Goal: Information Seeking & Learning: Learn about a topic

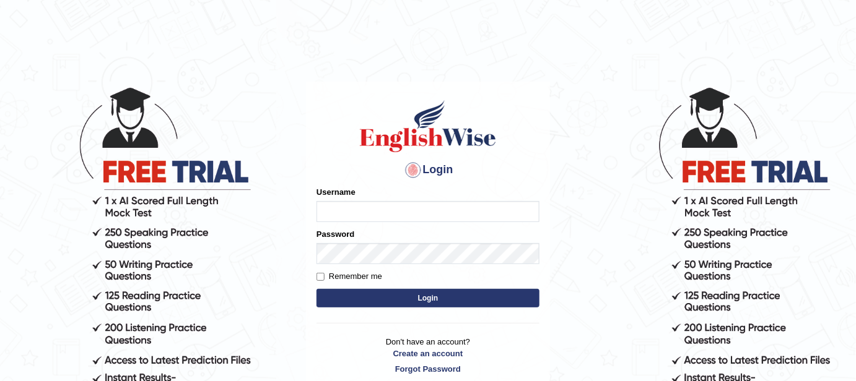
type input "FAridewala_123"
click at [381, 301] on button "Login" at bounding box center [427, 298] width 223 height 19
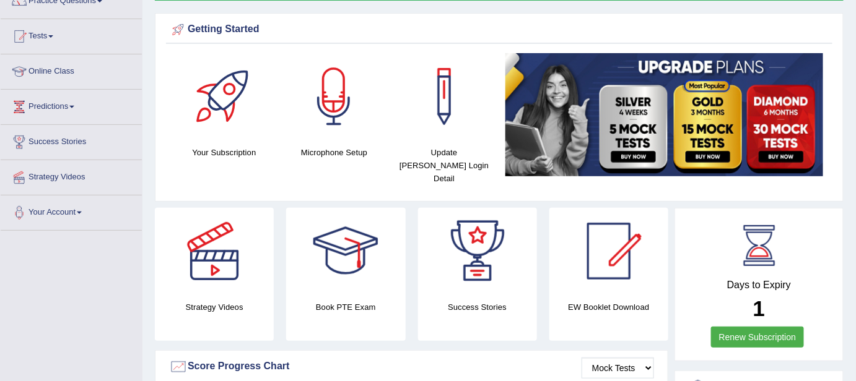
scroll to position [112, 0]
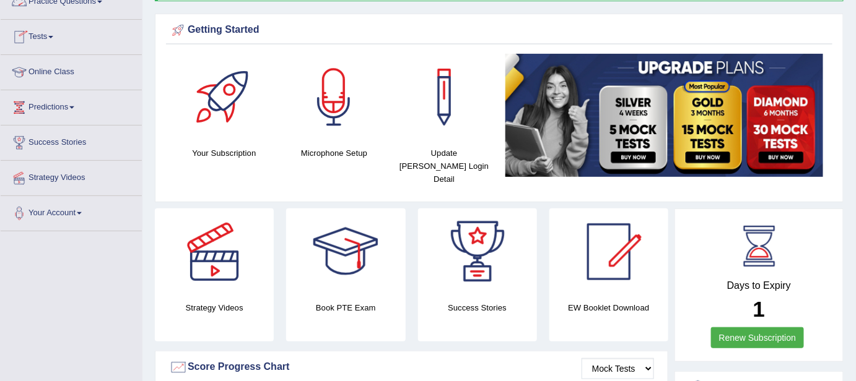
click at [67, 1] on link "Practice Questions" at bounding box center [71, 0] width 141 height 31
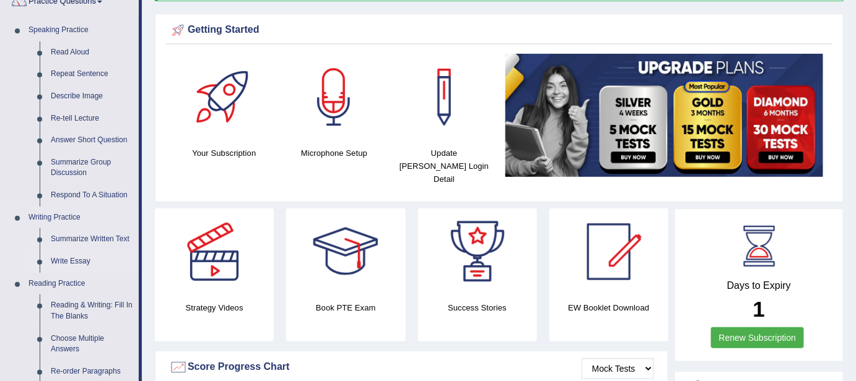
click at [77, 257] on link "Write Essay" at bounding box center [91, 262] width 93 height 22
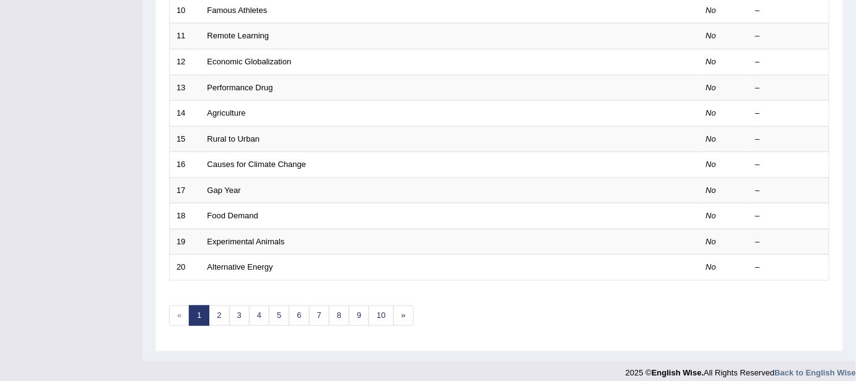
scroll to position [433, 0]
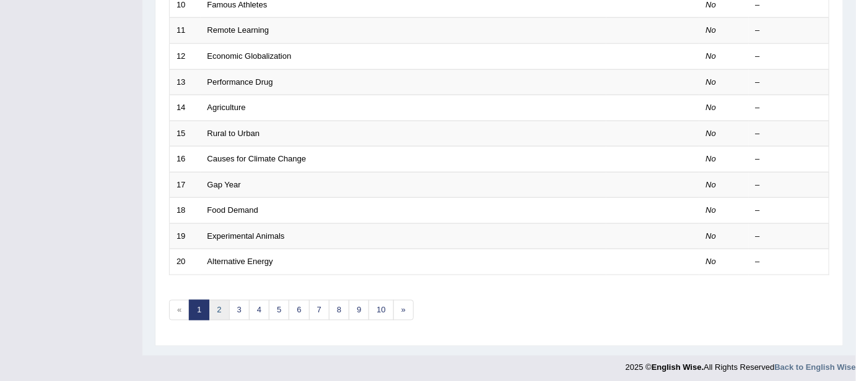
click at [217, 301] on link "2" at bounding box center [219, 310] width 20 height 20
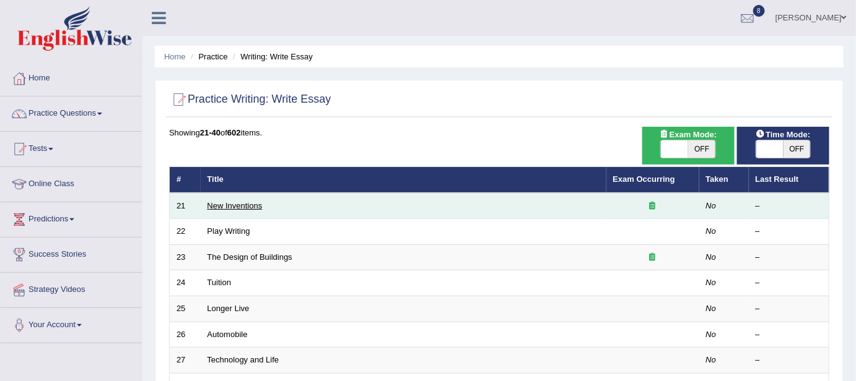
click at [219, 201] on link "New Inventions" at bounding box center [234, 205] width 55 height 9
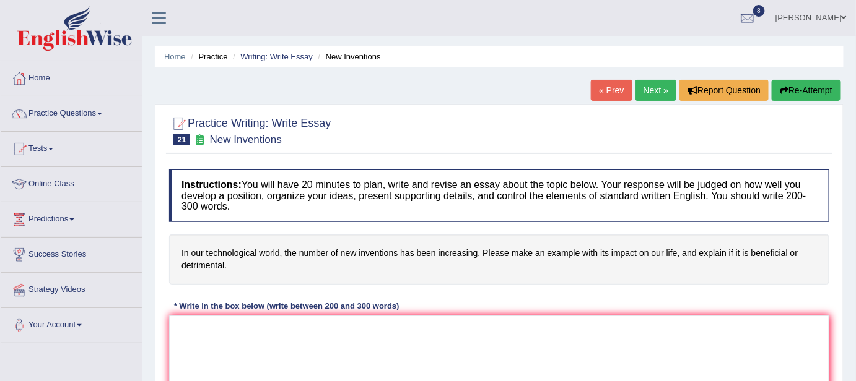
drag, startPoint x: 181, startPoint y: 251, endPoint x: 219, endPoint y: 265, distance: 40.4
click at [219, 265] on h4 "In our technological world, the number of new inventions has been increasing. P…" at bounding box center [499, 260] width 660 height 50
drag, startPoint x: 219, startPoint y: 265, endPoint x: 186, endPoint y: 249, distance: 36.3
click at [186, 249] on h4 "In our technological world, the number of new inventions has been increasing. P…" at bounding box center [499, 260] width 660 height 50
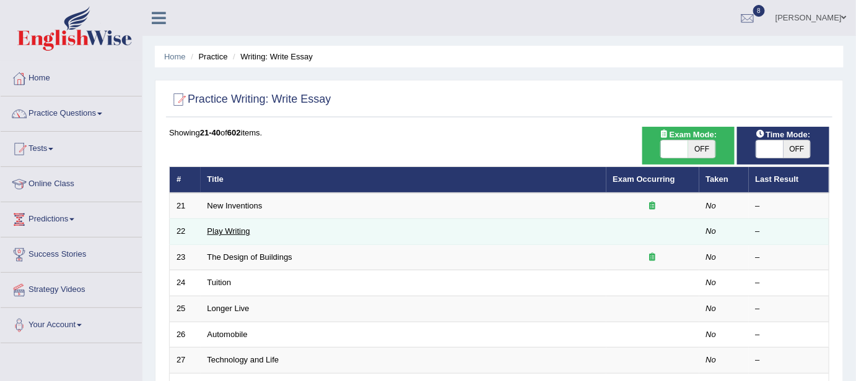
click at [221, 232] on link "Play Writing" at bounding box center [228, 231] width 43 height 9
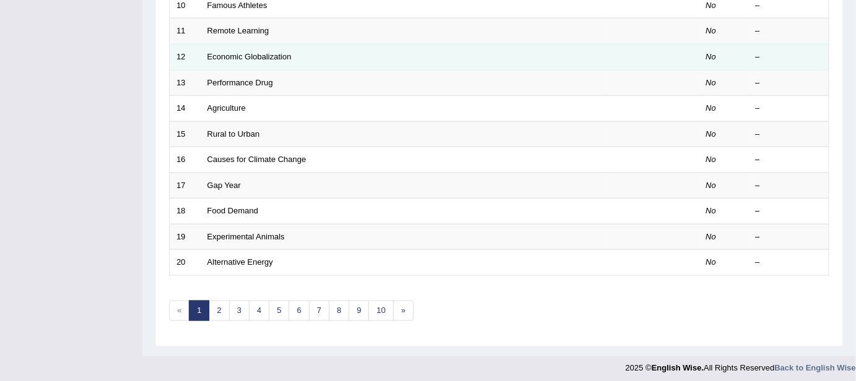
scroll to position [433, 0]
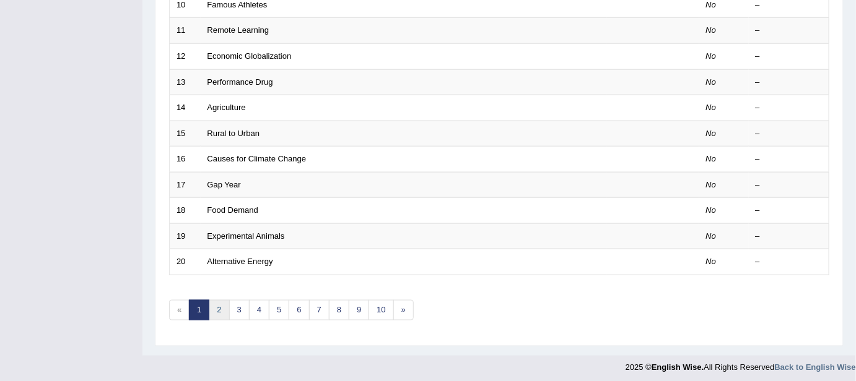
click at [215, 303] on link "2" at bounding box center [219, 310] width 20 height 20
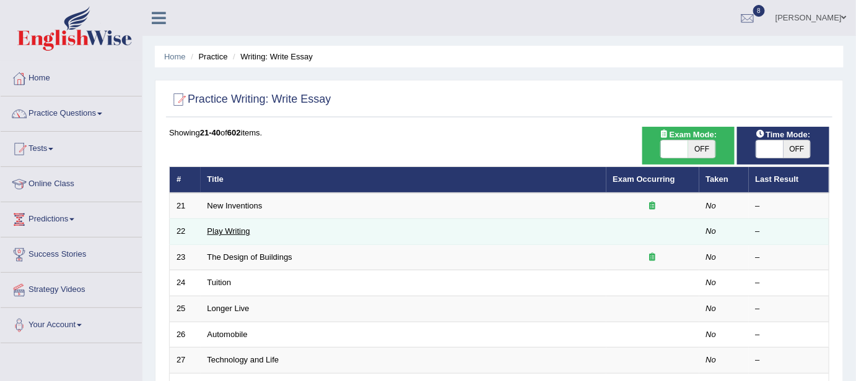
click at [237, 228] on link "Play Writing" at bounding box center [228, 231] width 43 height 9
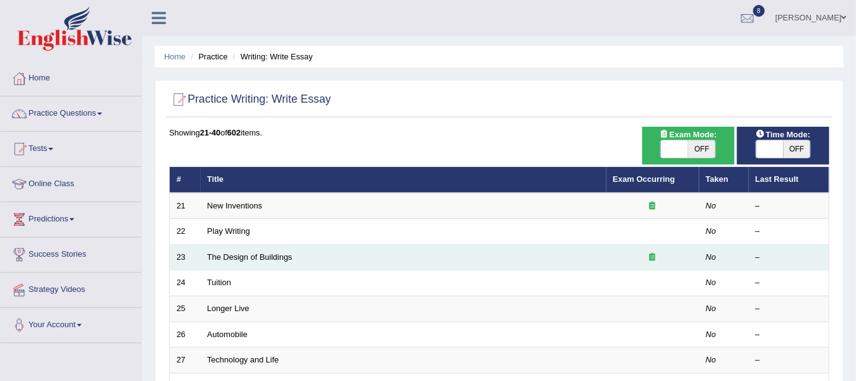
click at [239, 249] on td "The Design of Buildings" at bounding box center [404, 258] width 406 height 26
click at [236, 255] on link "The Design of Buildings" at bounding box center [249, 257] width 85 height 9
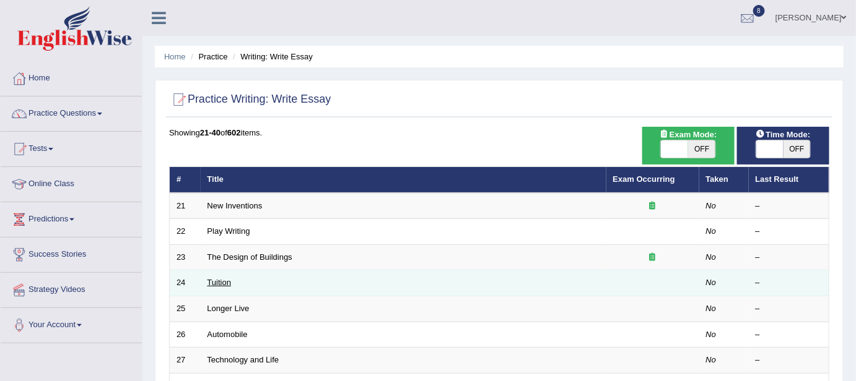
click at [208, 279] on link "Tuition" at bounding box center [219, 282] width 24 height 9
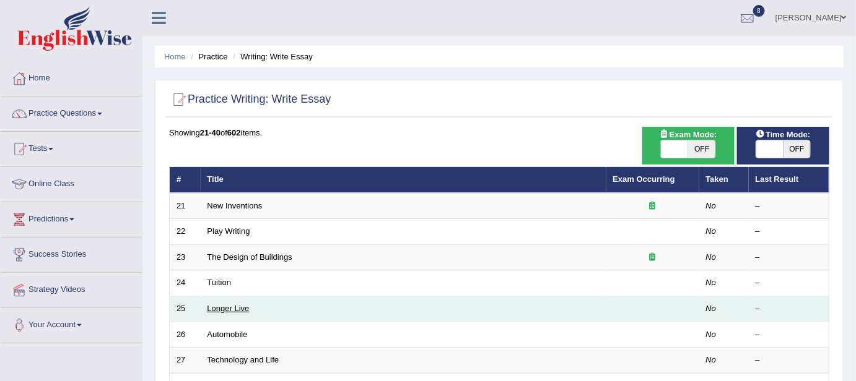
click at [211, 308] on link "Longer Live" at bounding box center [228, 308] width 42 height 9
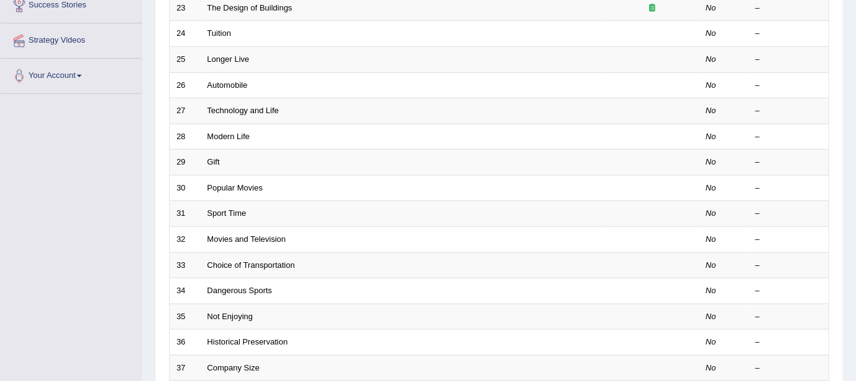
scroll to position [270, 0]
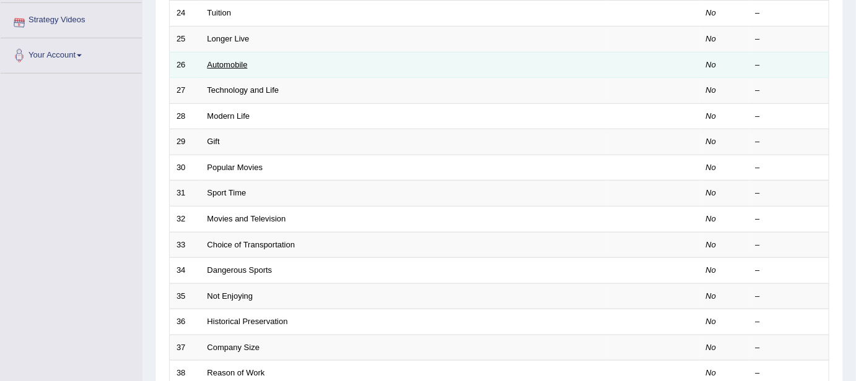
click at [225, 63] on link "Automobile" at bounding box center [227, 64] width 40 height 9
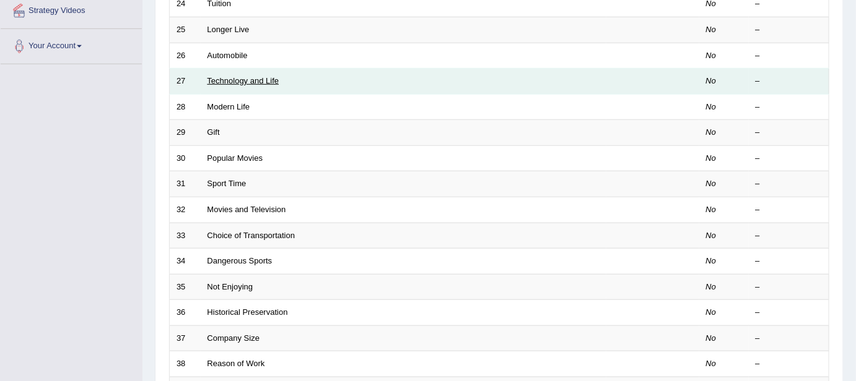
click at [225, 80] on link "Technology and Life" at bounding box center [243, 80] width 72 height 9
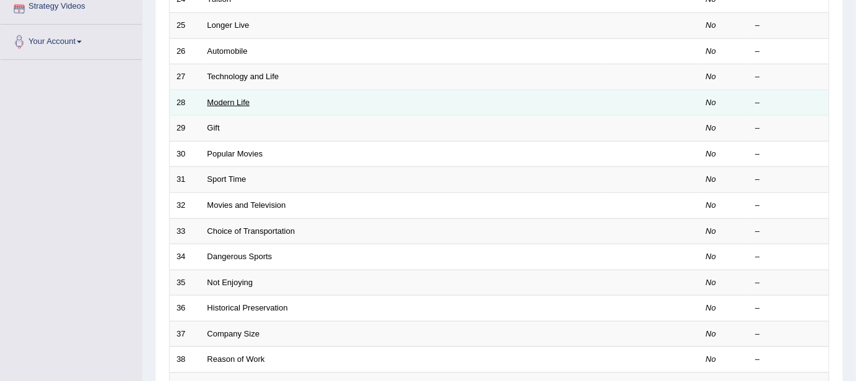
click at [215, 98] on link "Modern Life" at bounding box center [228, 102] width 43 height 9
click at [217, 101] on link "Modern Life" at bounding box center [228, 102] width 43 height 9
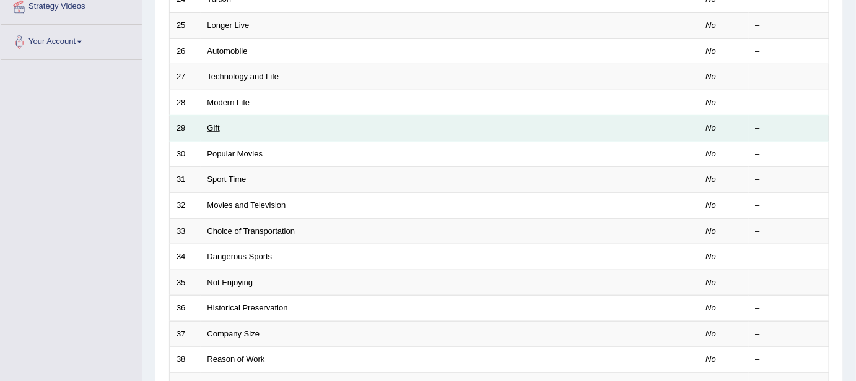
click at [211, 126] on link "Gift" at bounding box center [213, 127] width 12 height 9
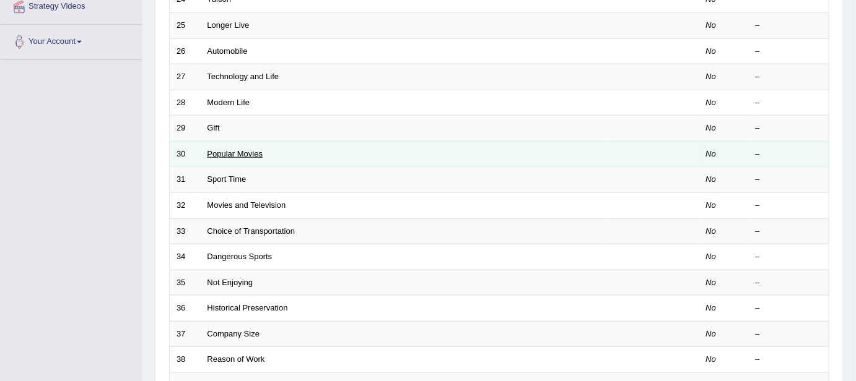
click at [215, 150] on link "Popular Movies" at bounding box center [235, 153] width 56 height 9
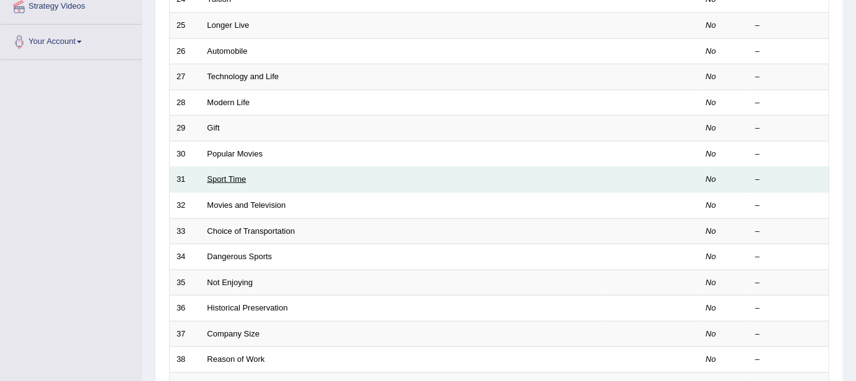
click at [231, 176] on link "Sport Time" at bounding box center [226, 179] width 39 height 9
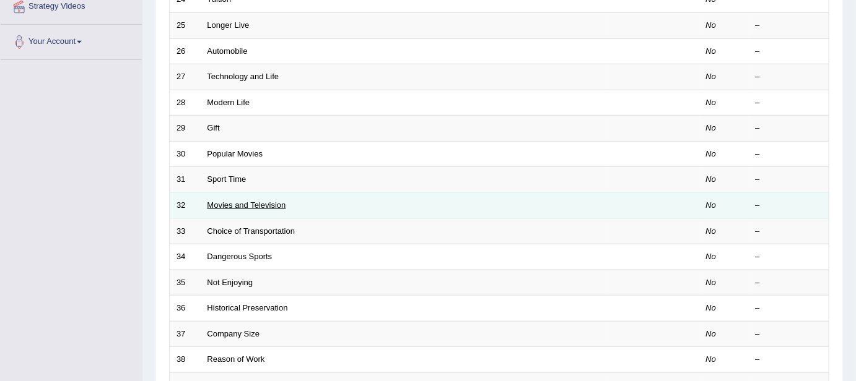
click at [223, 201] on link "Movies and Television" at bounding box center [246, 205] width 79 height 9
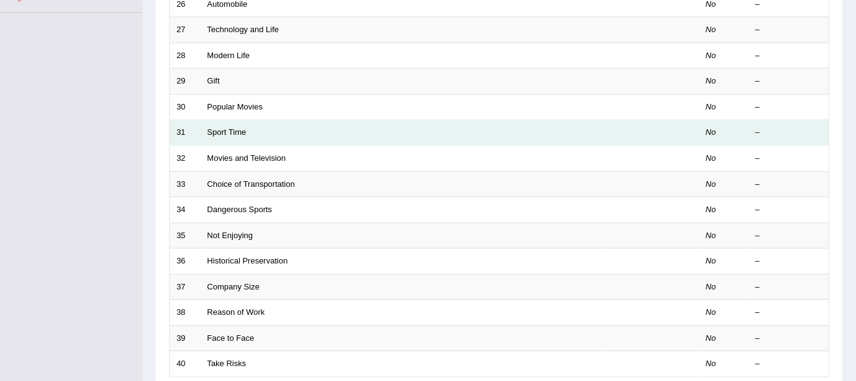
scroll to position [284, 0]
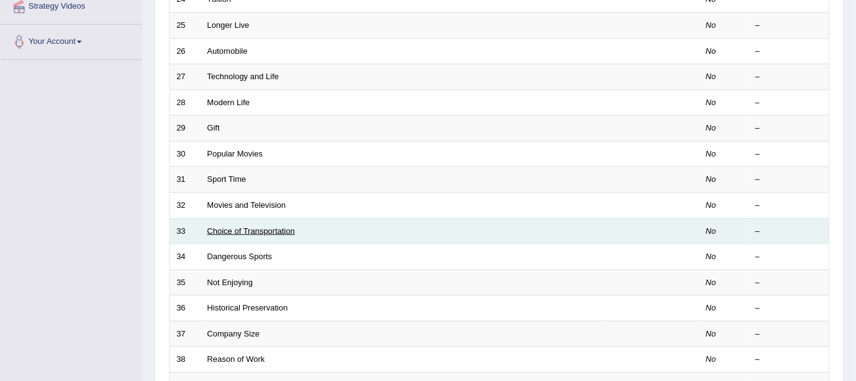
click at [236, 227] on link "Choice of Transportation" at bounding box center [251, 231] width 88 height 9
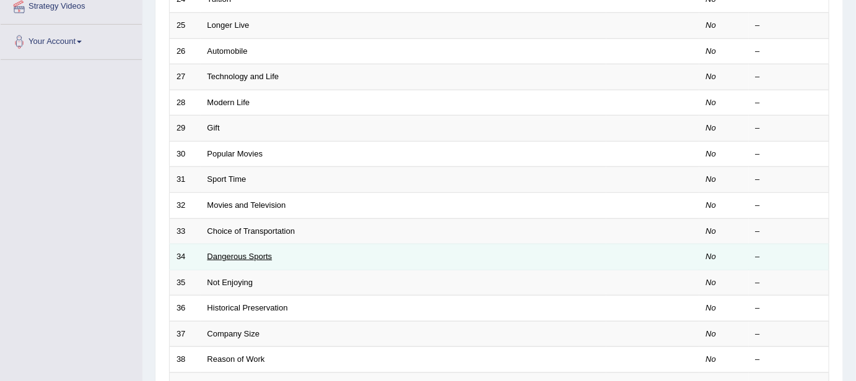
click at [231, 254] on link "Dangerous Sports" at bounding box center [239, 256] width 65 height 9
click at [214, 254] on link "Dangerous Sports" at bounding box center [239, 256] width 65 height 9
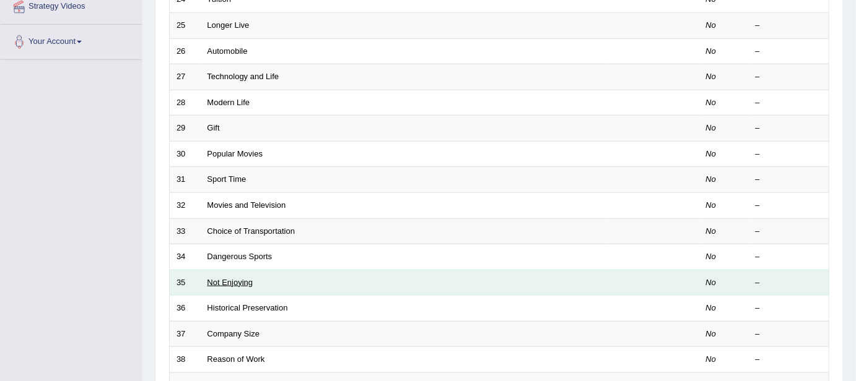
click at [218, 282] on link "Not Enjoying" at bounding box center [230, 282] width 46 height 9
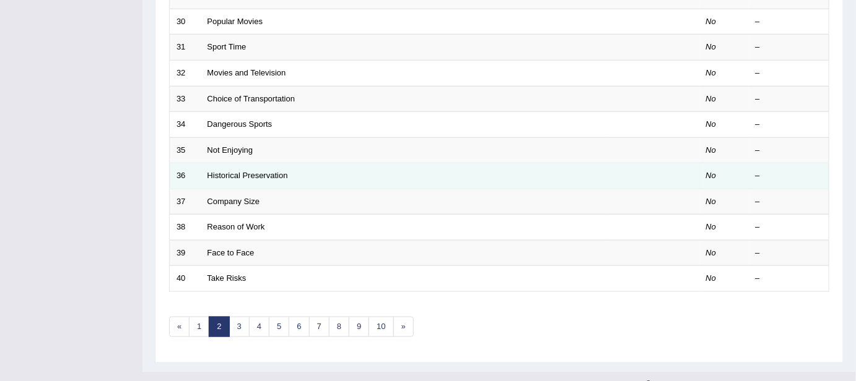
scroll to position [419, 0]
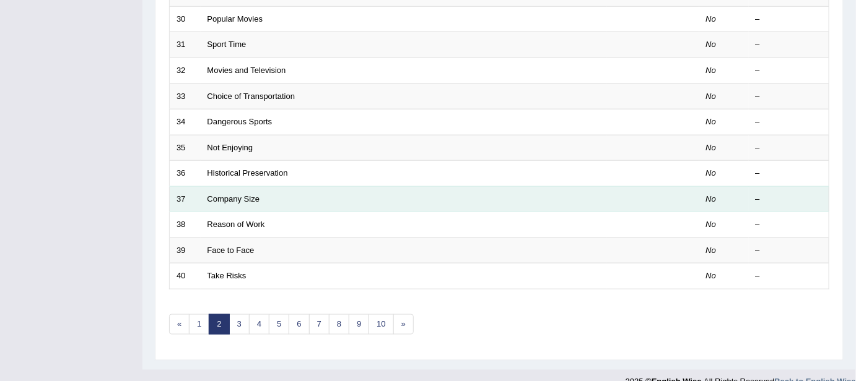
click at [220, 203] on td "Company Size" at bounding box center [404, 199] width 406 height 26
click at [220, 198] on link "Company Size" at bounding box center [233, 198] width 53 height 9
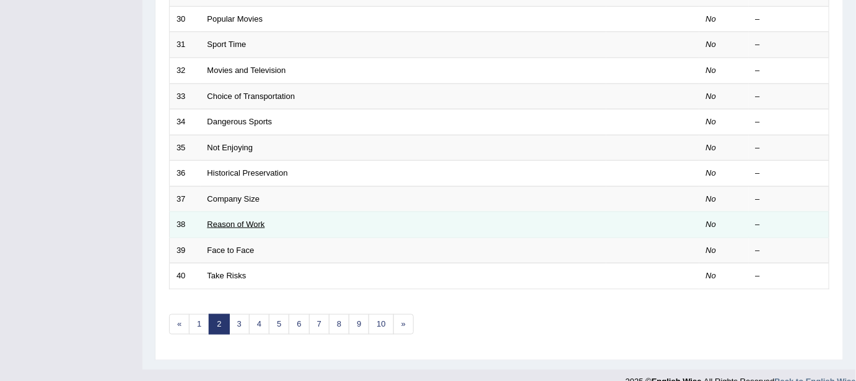
click at [217, 225] on link "Reason of Work" at bounding box center [236, 224] width 58 height 9
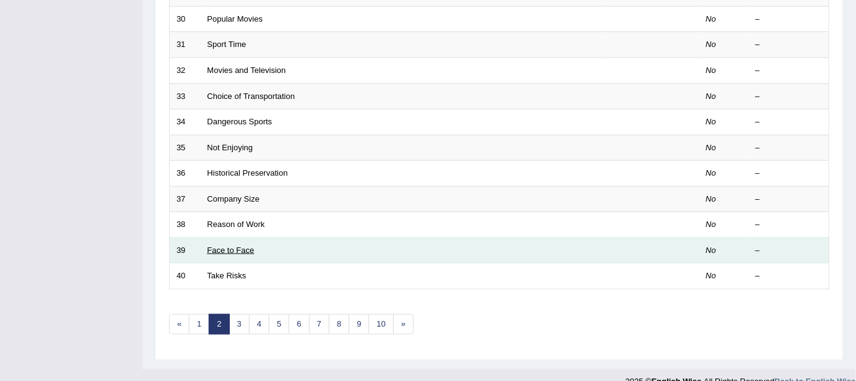
click at [219, 246] on link "Face to Face" at bounding box center [230, 250] width 47 height 9
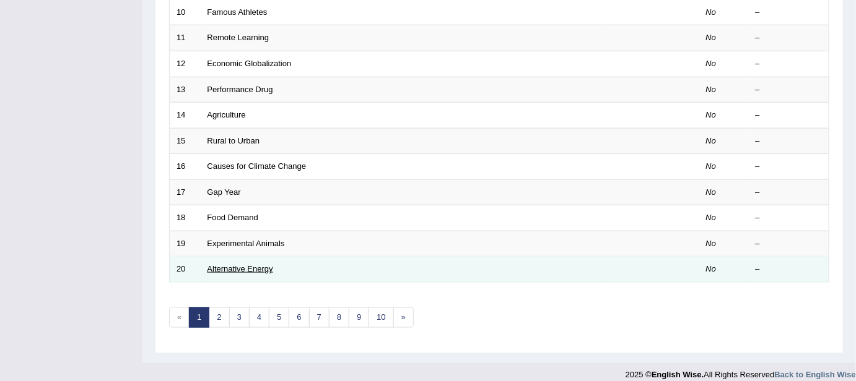
click at [217, 264] on link "Alternative Energy" at bounding box center [240, 268] width 66 height 9
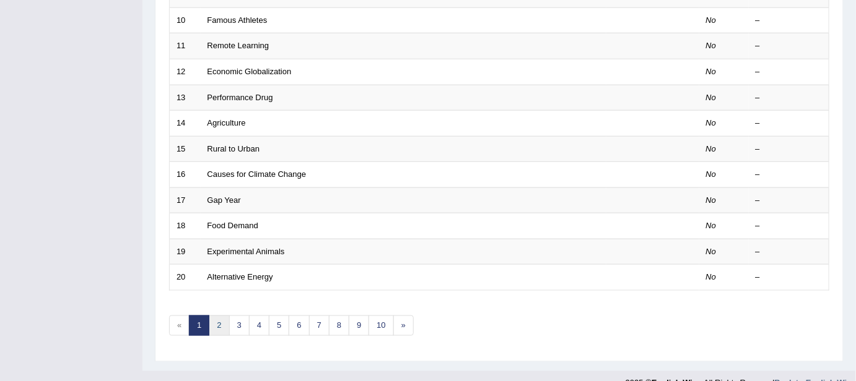
click at [214, 316] on link "2" at bounding box center [219, 326] width 20 height 20
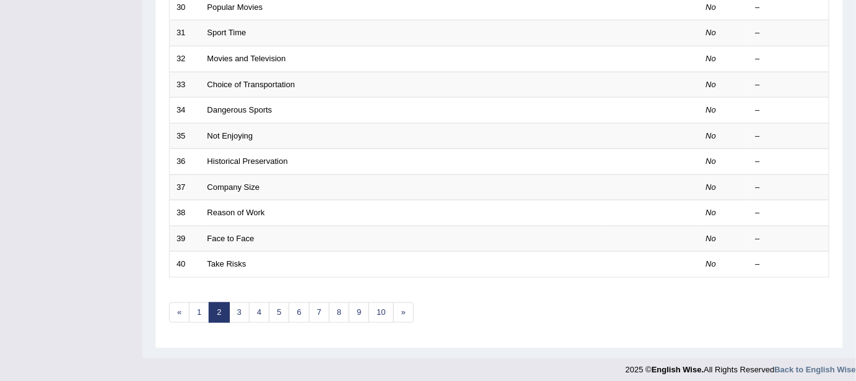
scroll to position [433, 0]
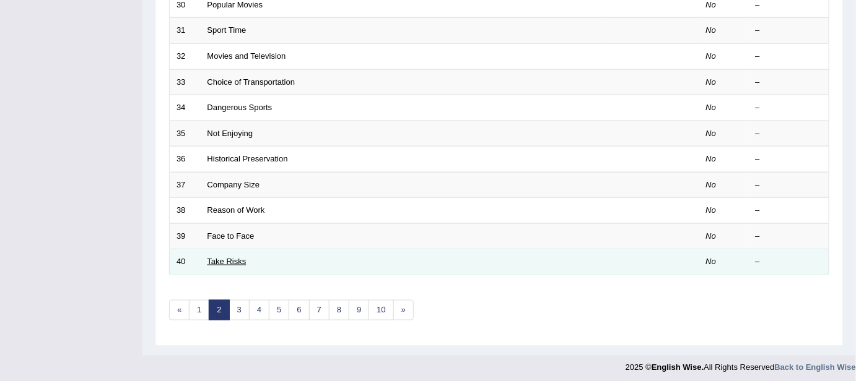
click at [228, 258] on link "Take Risks" at bounding box center [226, 261] width 39 height 9
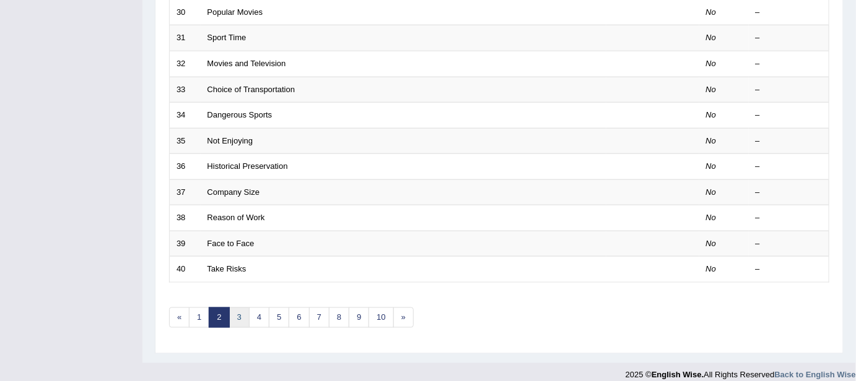
click at [236, 313] on link "3" at bounding box center [239, 318] width 20 height 20
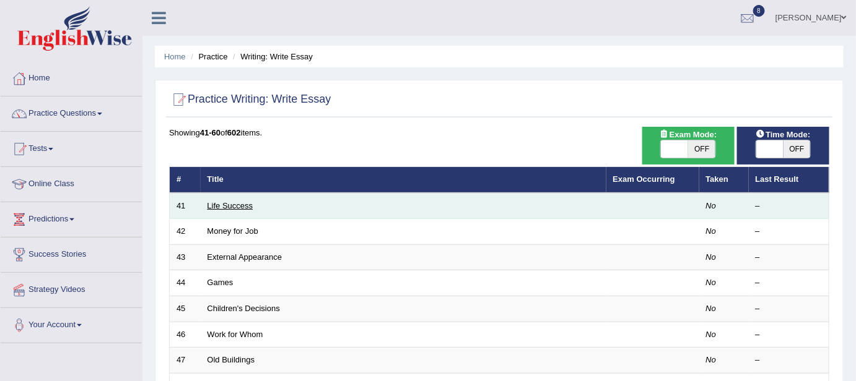
click at [231, 203] on link "Life Success" at bounding box center [230, 205] width 46 height 9
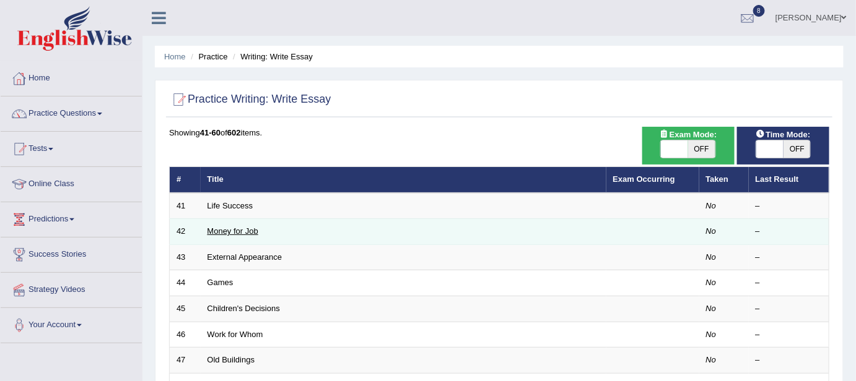
click at [226, 233] on link "Money for Job" at bounding box center [232, 231] width 51 height 9
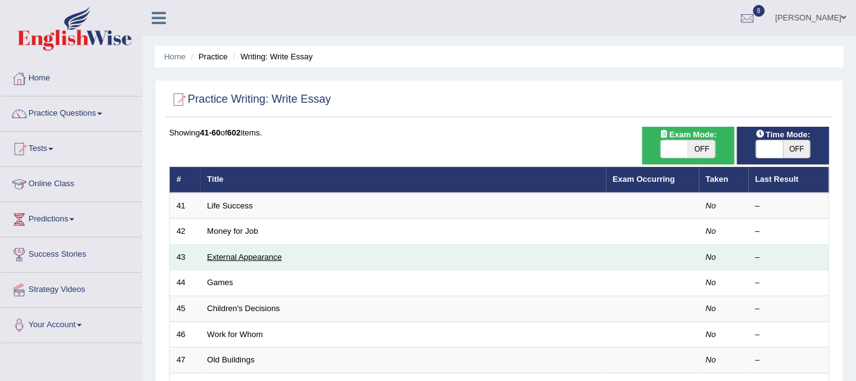
click at [223, 259] on link "External Appearance" at bounding box center [244, 257] width 75 height 9
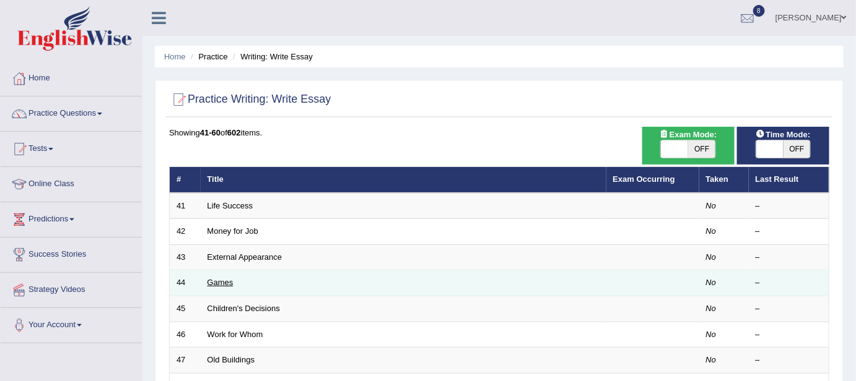
click at [219, 278] on link "Games" at bounding box center [220, 282] width 26 height 9
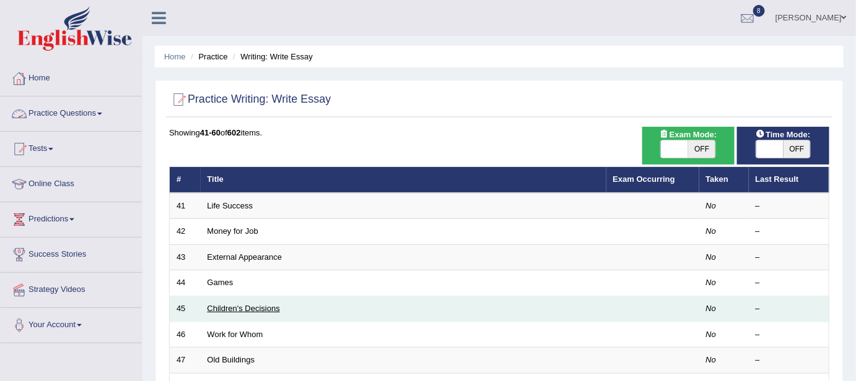
click at [245, 305] on link "Children's Decisions" at bounding box center [243, 308] width 72 height 9
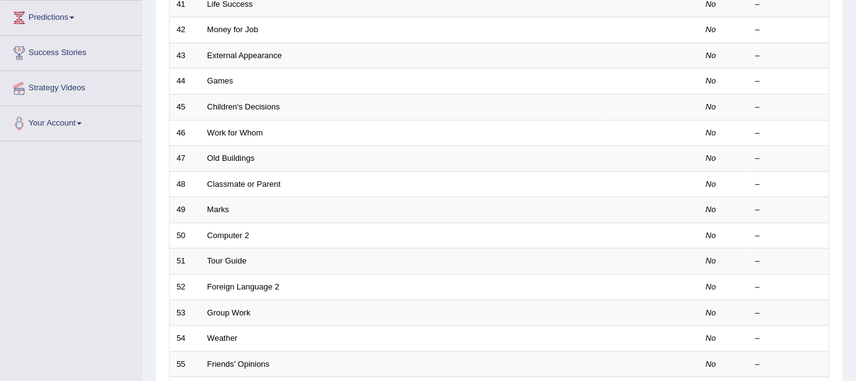
scroll to position [202, 0]
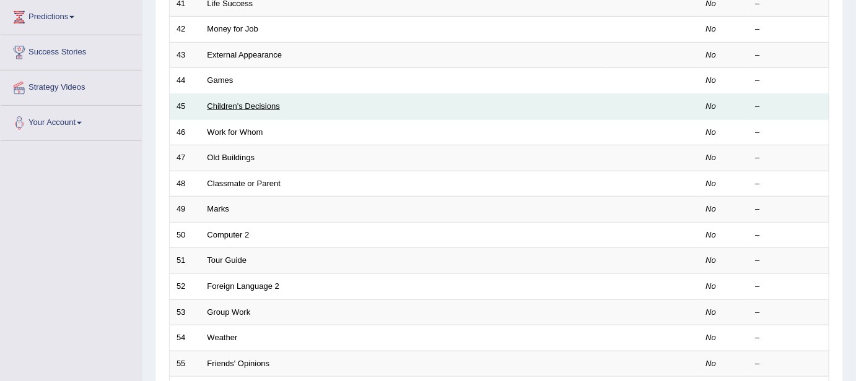
click at [251, 103] on link "Children's Decisions" at bounding box center [243, 106] width 72 height 9
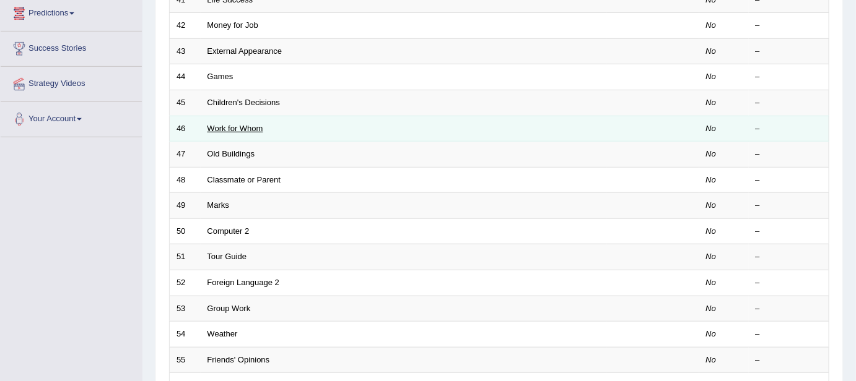
click at [212, 124] on link "Work for Whom" at bounding box center [235, 128] width 56 height 9
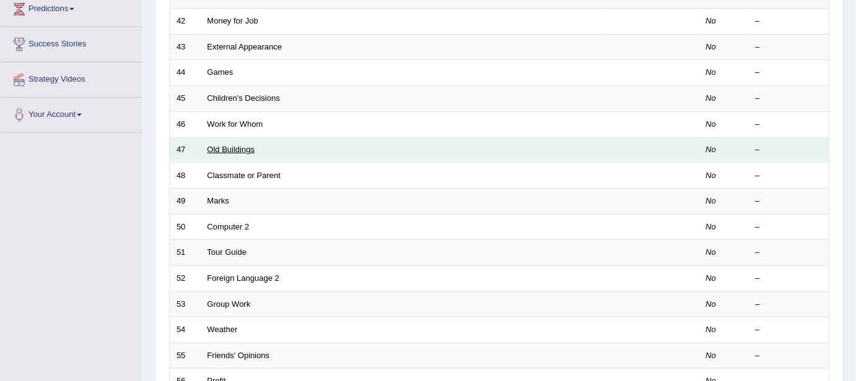
click at [232, 149] on link "Old Buildings" at bounding box center [231, 149] width 48 height 9
click at [224, 149] on link "Old Buildings" at bounding box center [231, 149] width 48 height 9
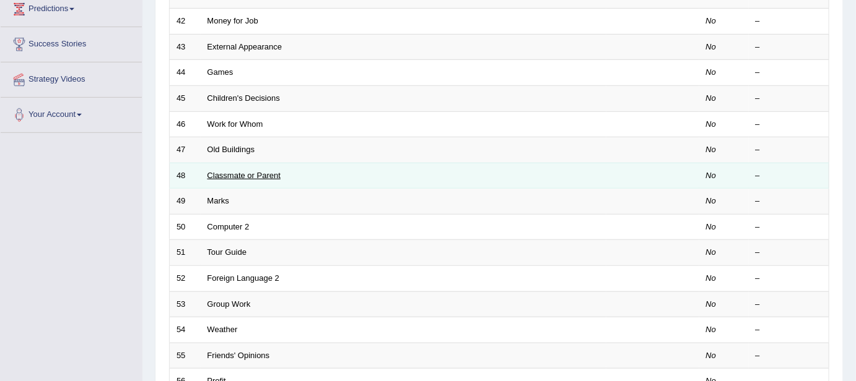
click at [234, 175] on link "Classmate or Parent" at bounding box center [244, 175] width 74 height 9
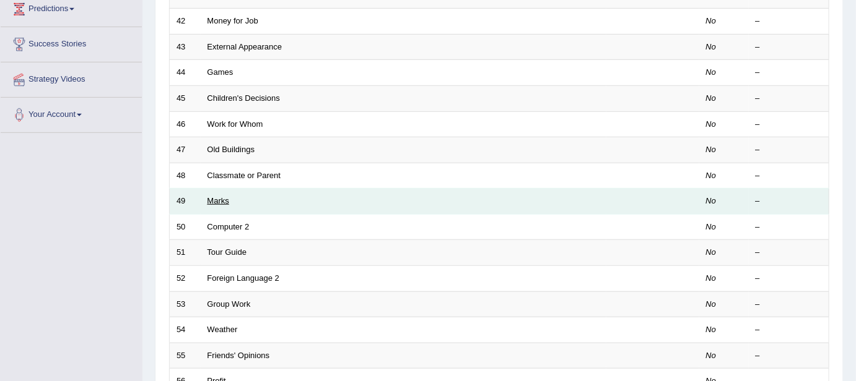
click at [216, 196] on link "Marks" at bounding box center [218, 200] width 22 height 9
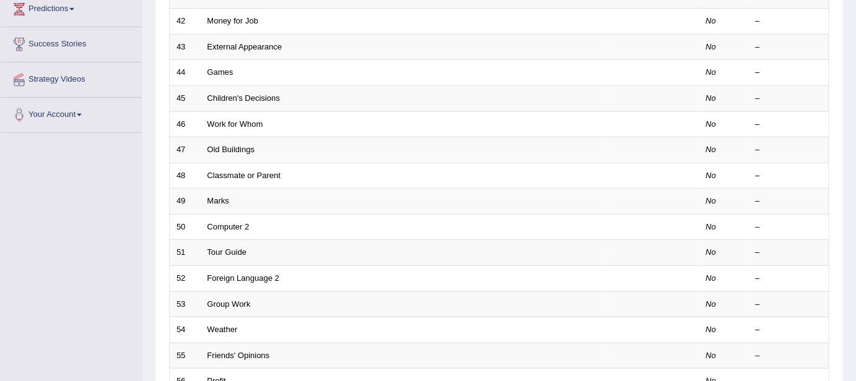
scroll to position [210, 0]
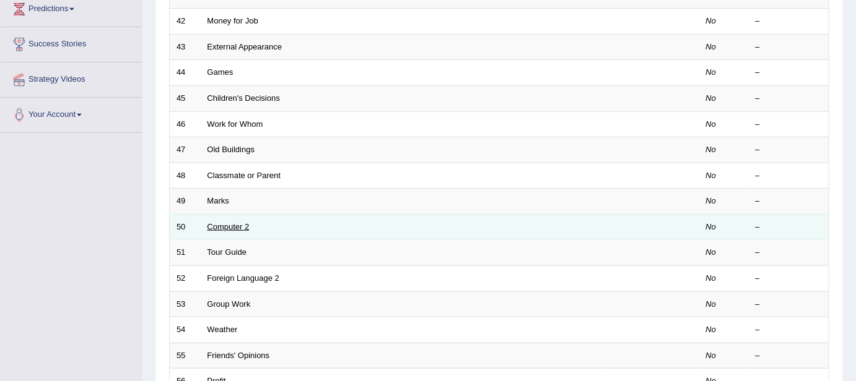
click at [213, 222] on link "Computer 2" at bounding box center [228, 226] width 42 height 9
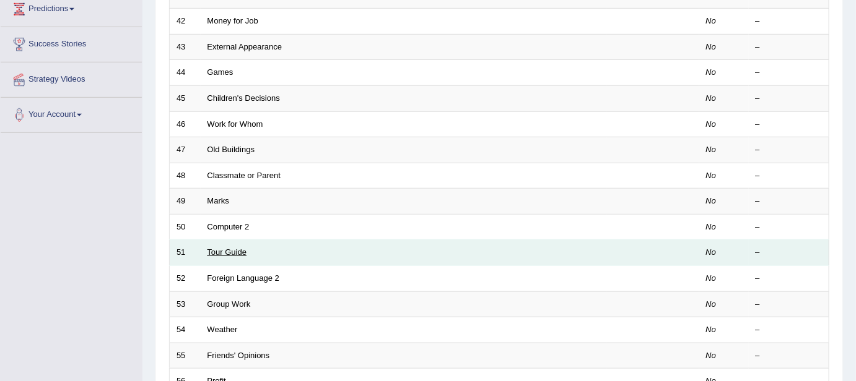
click at [235, 251] on link "Tour Guide" at bounding box center [227, 252] width 40 height 9
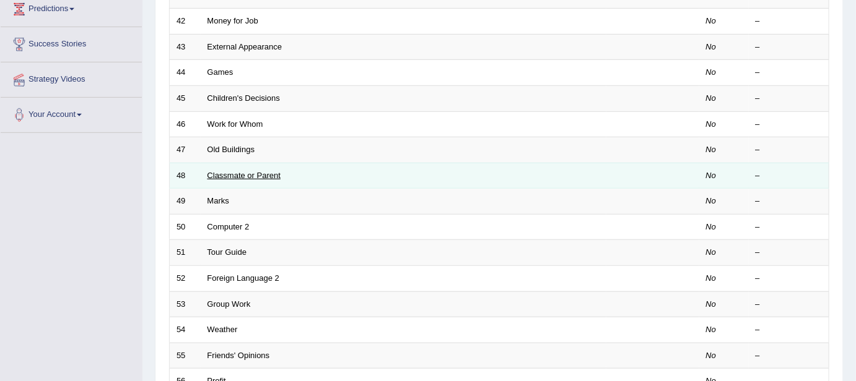
scroll to position [210, 0]
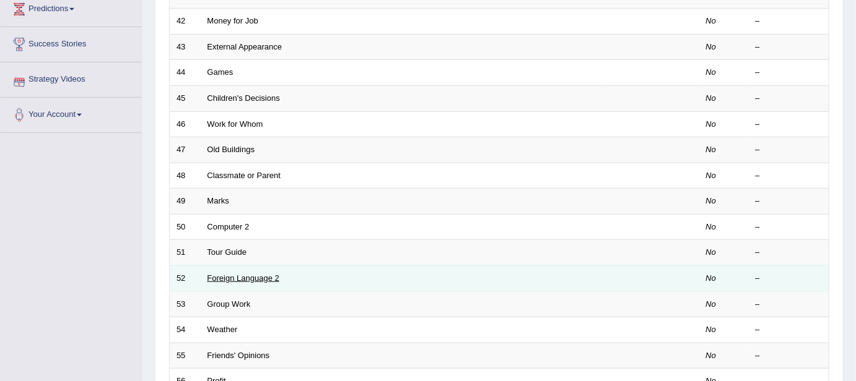
click at [244, 274] on link "Foreign Language 2" at bounding box center [243, 278] width 72 height 9
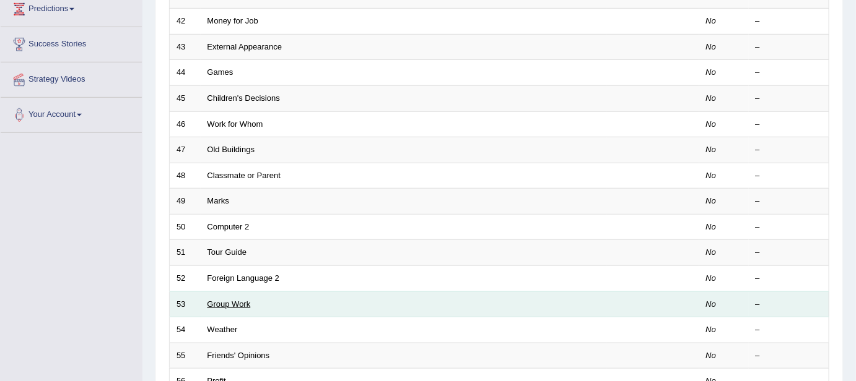
click at [228, 300] on link "Group Work" at bounding box center [228, 304] width 43 height 9
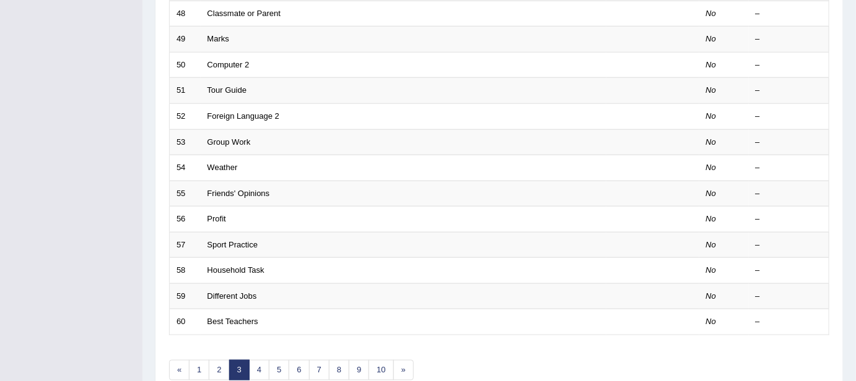
scroll to position [391, 0]
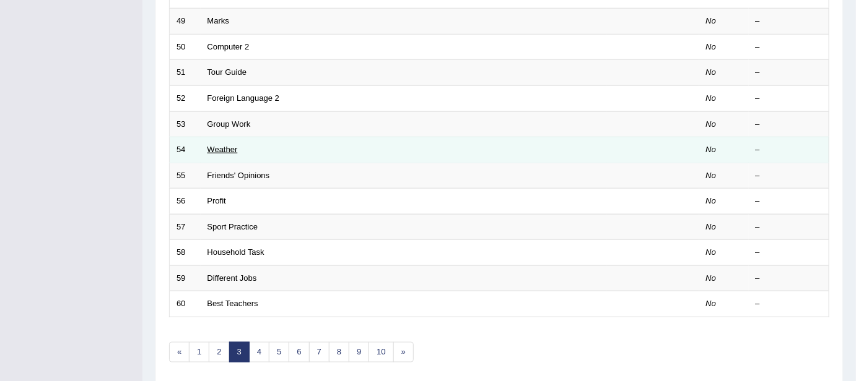
click at [211, 147] on link "Weather" at bounding box center [222, 149] width 30 height 9
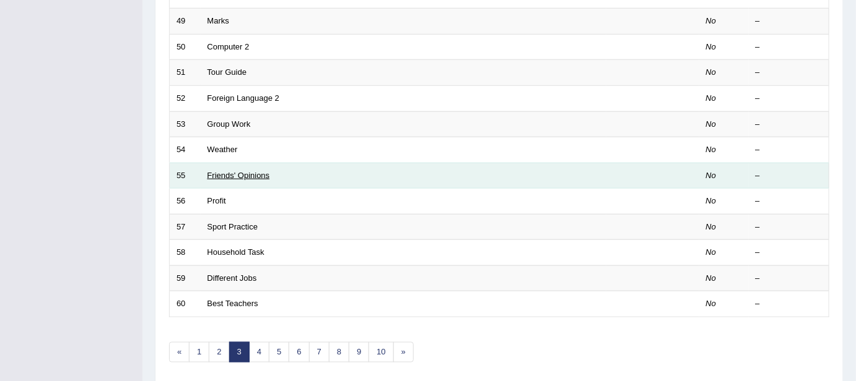
click at [236, 172] on link "Friends' Opinions" at bounding box center [238, 175] width 63 height 9
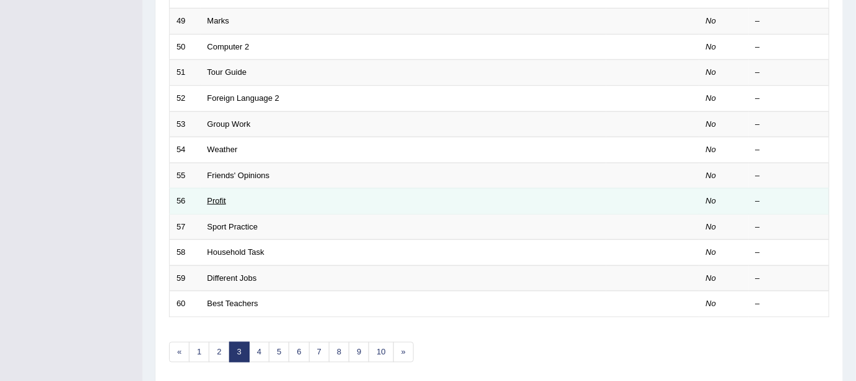
click at [215, 197] on link "Profit" at bounding box center [216, 200] width 19 height 9
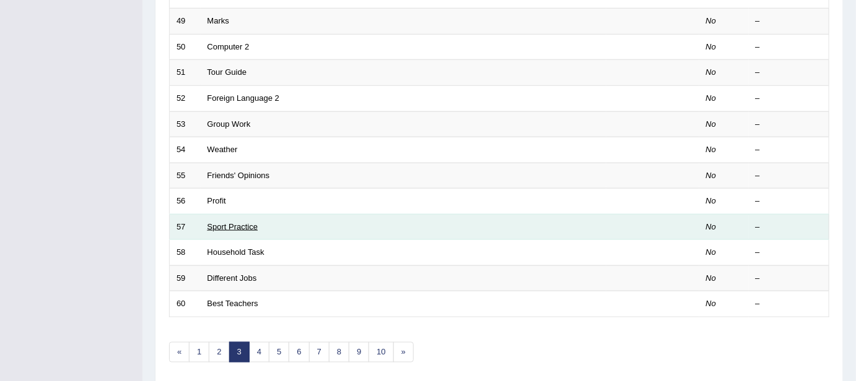
click at [221, 223] on link "Sport Practice" at bounding box center [232, 226] width 51 height 9
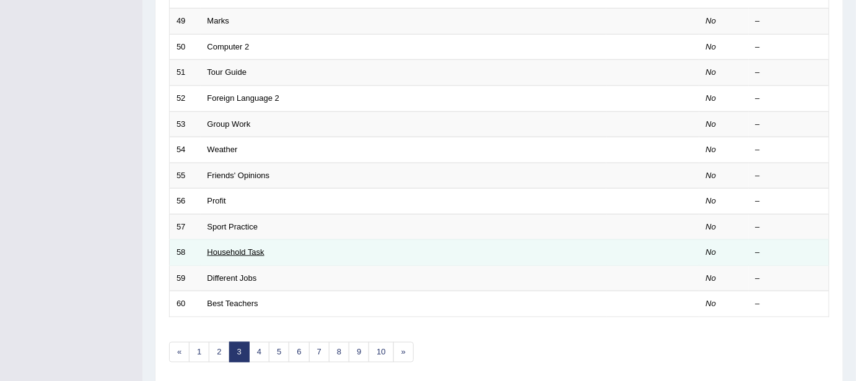
click at [229, 251] on link "Household Task" at bounding box center [235, 252] width 57 height 9
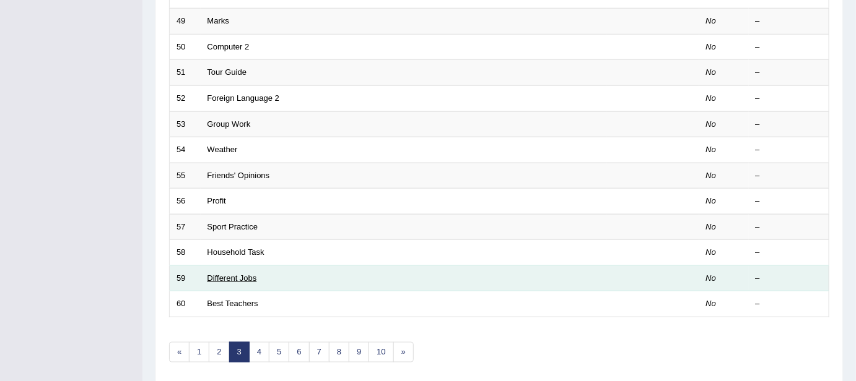
click at [219, 274] on link "Different Jobs" at bounding box center [232, 278] width 50 height 9
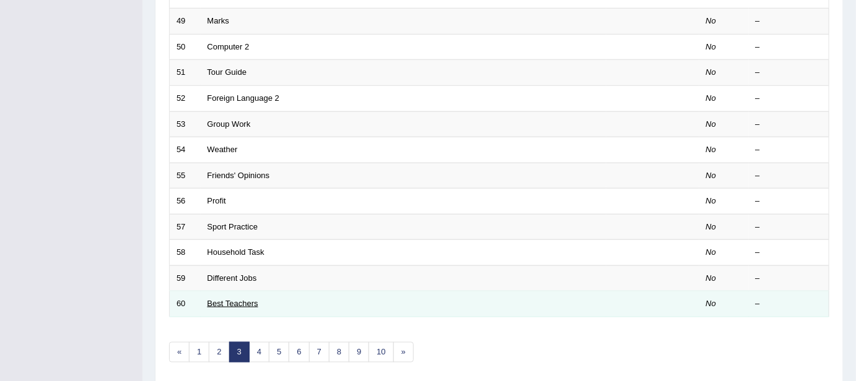
click at [226, 302] on link "Best Teachers" at bounding box center [232, 303] width 51 height 9
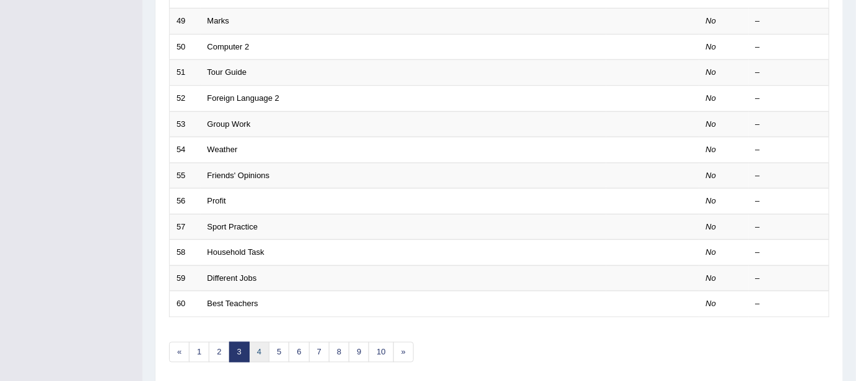
click at [259, 346] on link "4" at bounding box center [259, 352] width 20 height 20
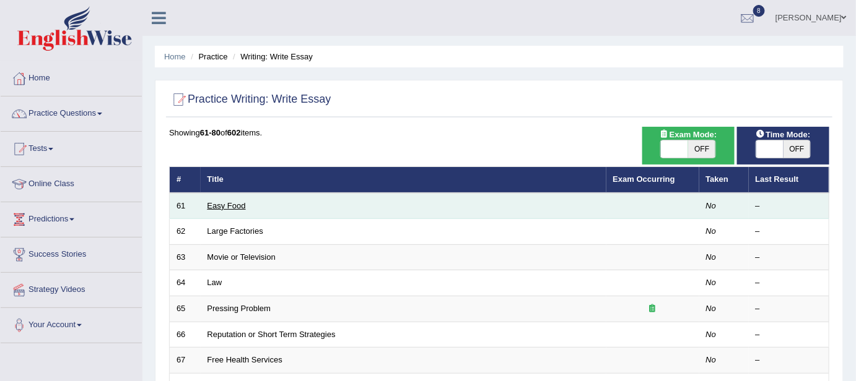
click at [226, 207] on link "Easy Food" at bounding box center [226, 205] width 38 height 9
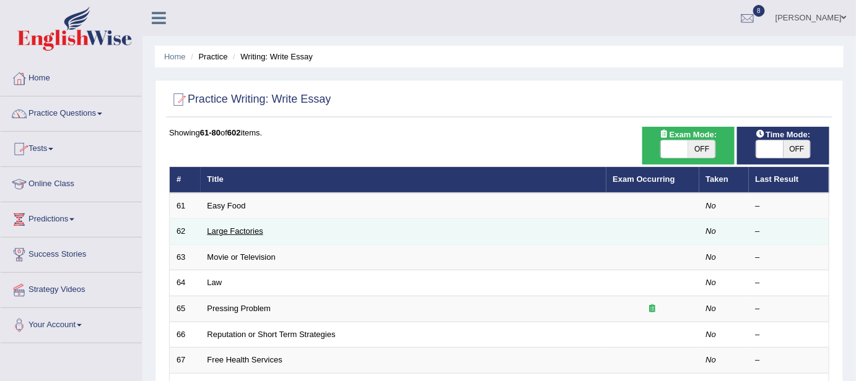
click at [214, 228] on link "Large Factories" at bounding box center [235, 231] width 56 height 9
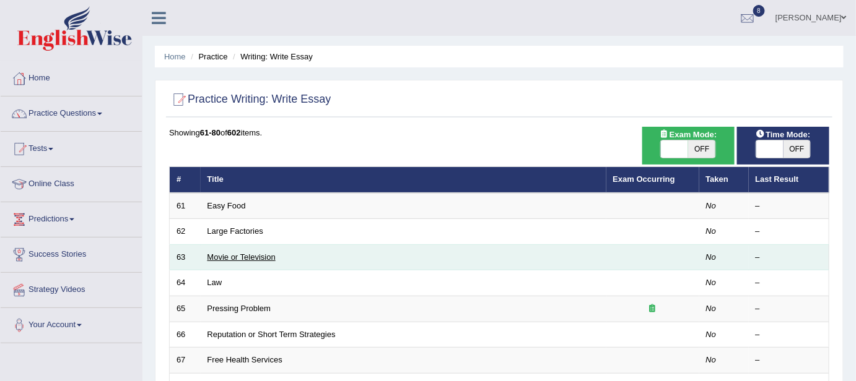
click at [218, 254] on link "Movie or Television" at bounding box center [241, 257] width 68 height 9
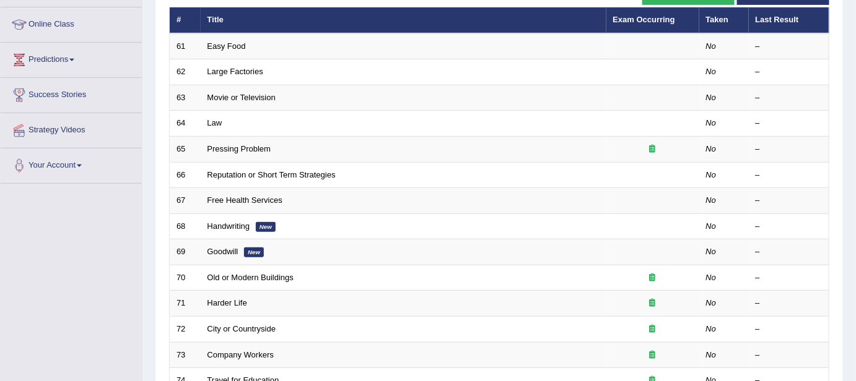
scroll to position [180, 0]
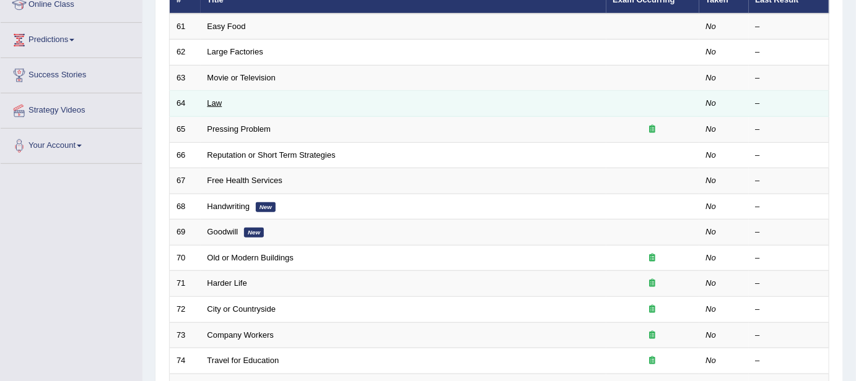
click at [210, 100] on link "Law" at bounding box center [214, 102] width 15 height 9
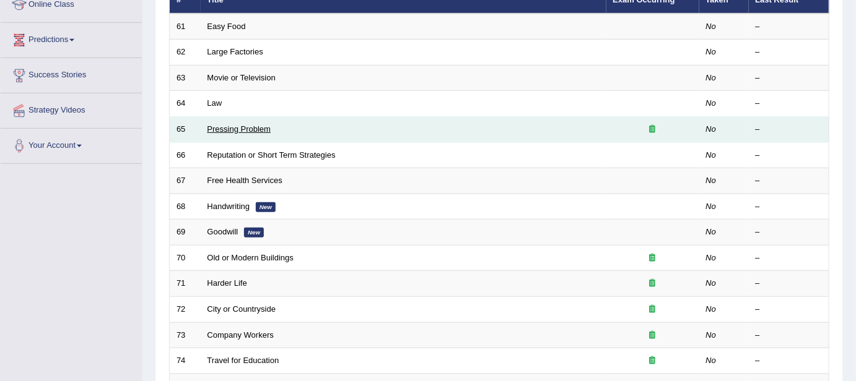
click at [236, 124] on link "Pressing Problem" at bounding box center [239, 128] width 64 height 9
click at [219, 129] on link "Pressing Problem" at bounding box center [239, 128] width 64 height 9
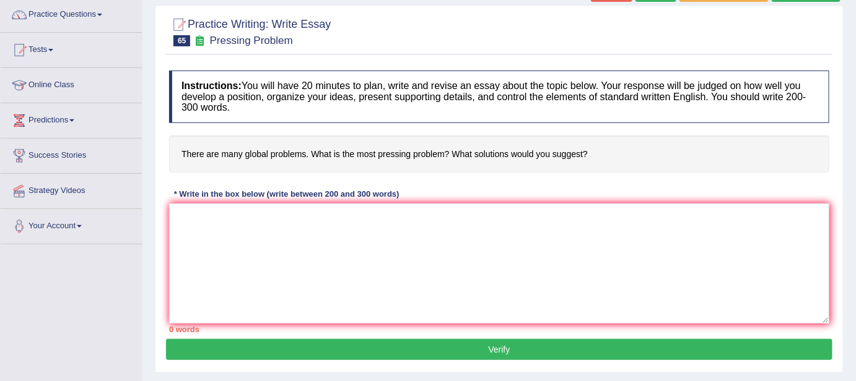
scroll to position [105, 0]
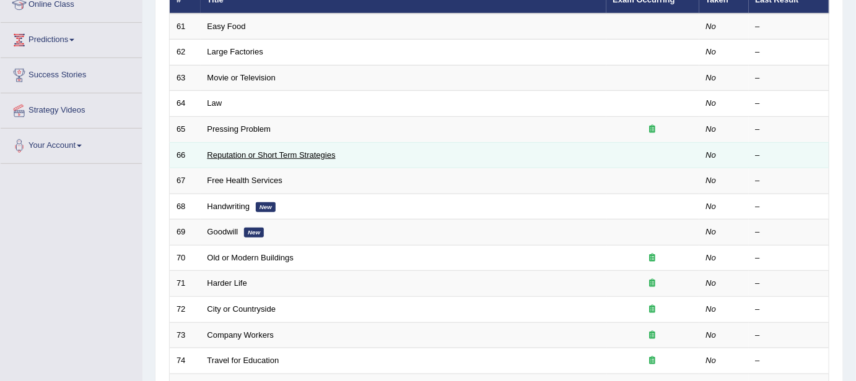
click at [232, 150] on link "Reputation or Short Term Strategies" at bounding box center [271, 154] width 128 height 9
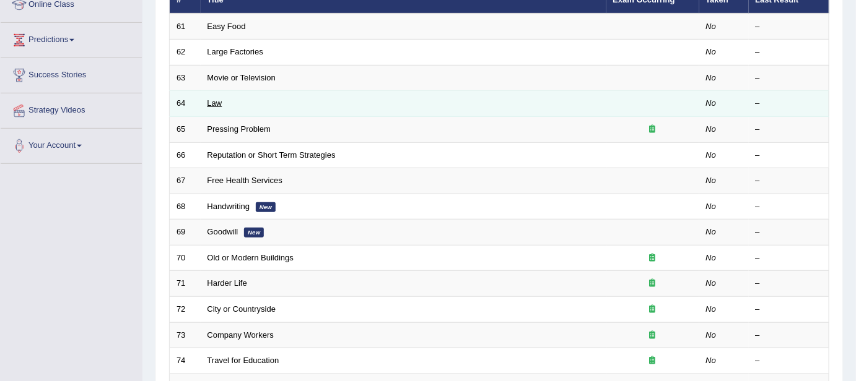
click at [216, 101] on link "Law" at bounding box center [214, 102] width 15 height 9
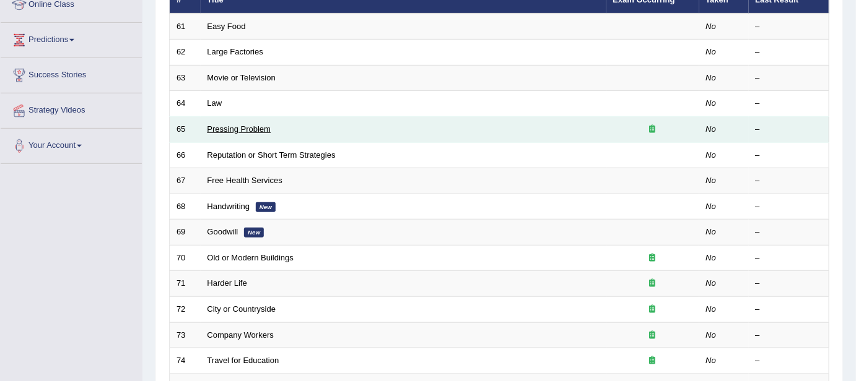
click at [228, 127] on link "Pressing Problem" at bounding box center [239, 128] width 64 height 9
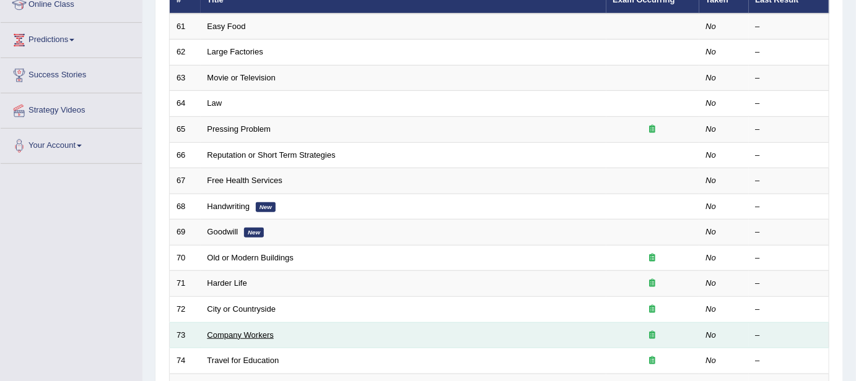
click at [246, 333] on link "Company Workers" at bounding box center [240, 335] width 66 height 9
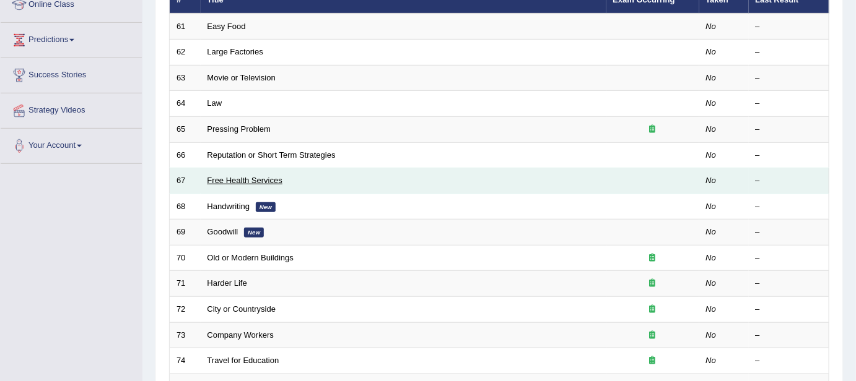
click at [247, 176] on link "Free Health Services" at bounding box center [244, 180] width 75 height 9
click at [246, 176] on link "Free Health Services" at bounding box center [244, 180] width 75 height 9
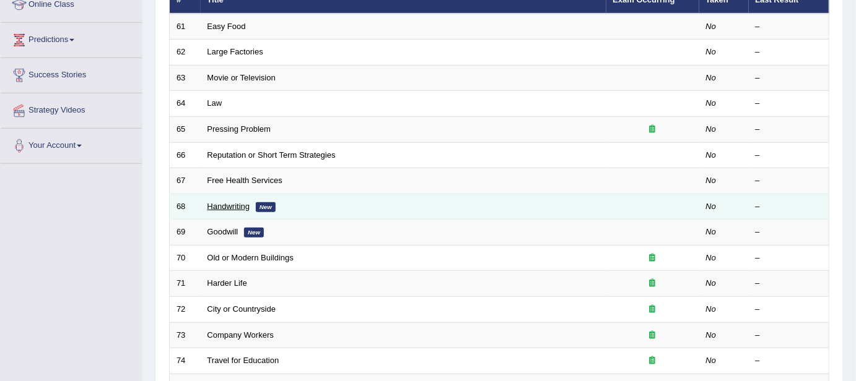
click at [238, 202] on link "Handwriting" at bounding box center [228, 206] width 43 height 9
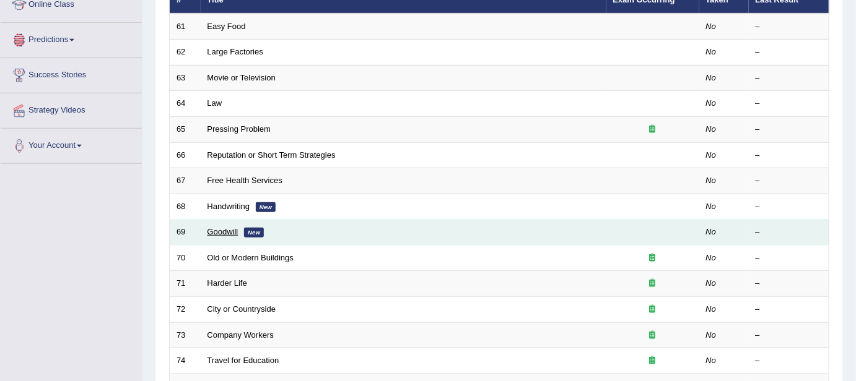
click at [227, 227] on link "Goodwill" at bounding box center [222, 231] width 31 height 9
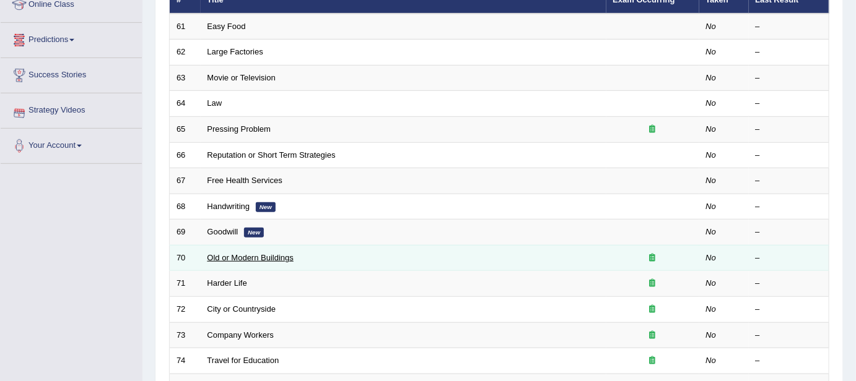
click at [231, 258] on link "Old or Modern Buildings" at bounding box center [250, 257] width 86 height 9
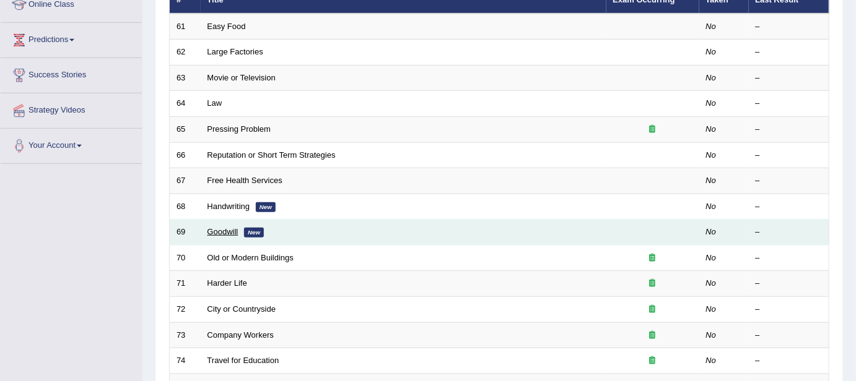
click at [224, 227] on link "Goodwill" at bounding box center [222, 231] width 31 height 9
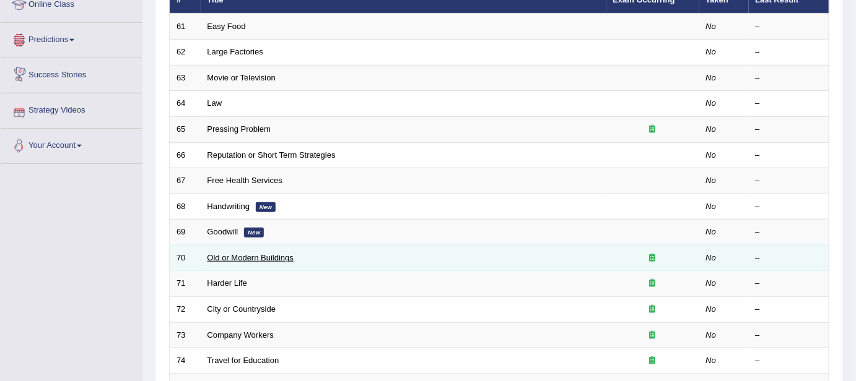
click at [223, 255] on link "Old or Modern Buildings" at bounding box center [250, 257] width 86 height 9
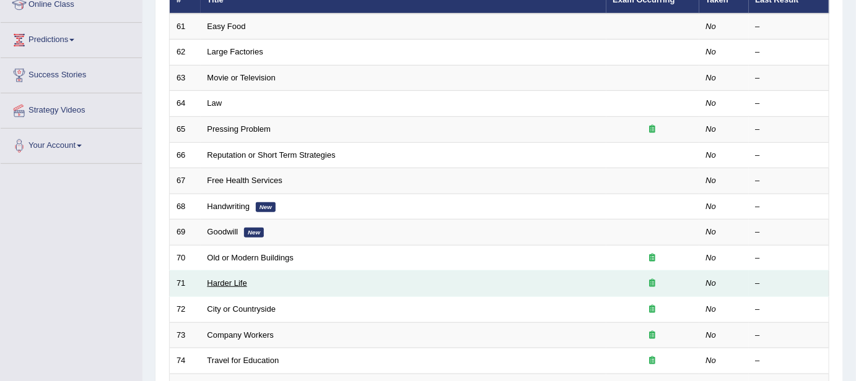
click at [235, 279] on link "Harder Life" at bounding box center [227, 283] width 40 height 9
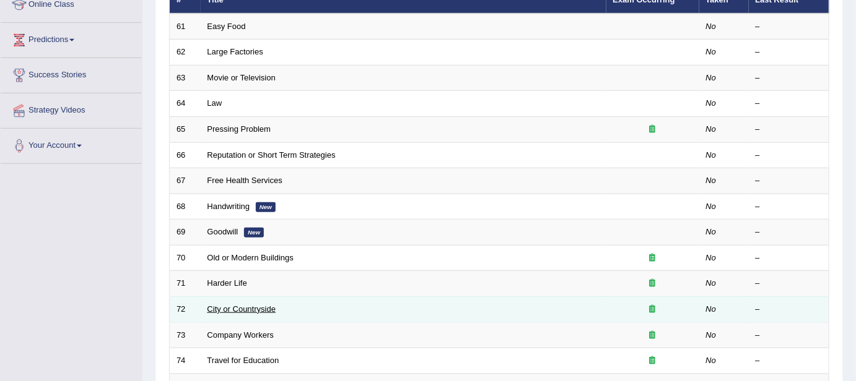
click at [227, 305] on link "City or Countryside" at bounding box center [241, 309] width 69 height 9
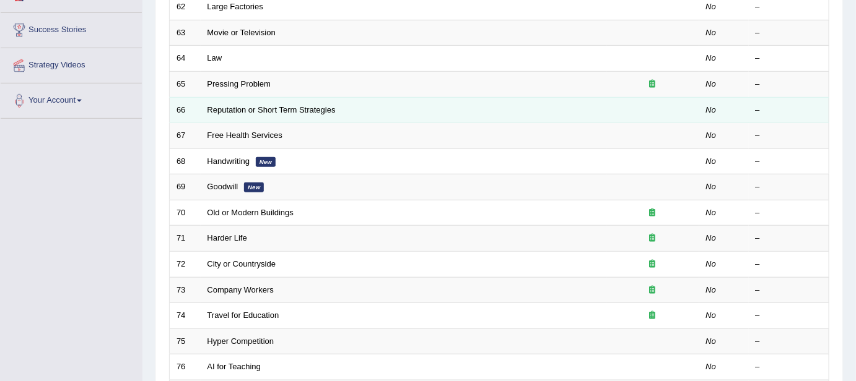
scroll to position [248, 0]
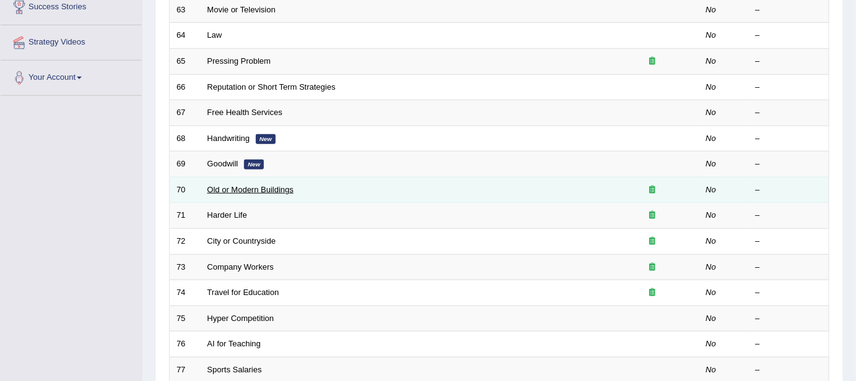
click at [249, 186] on link "Old or Modern Buildings" at bounding box center [250, 189] width 86 height 9
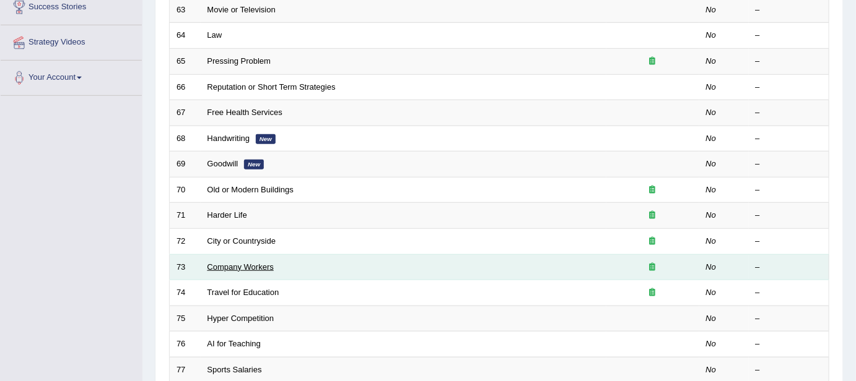
click at [226, 262] on link "Company Workers" at bounding box center [240, 266] width 66 height 9
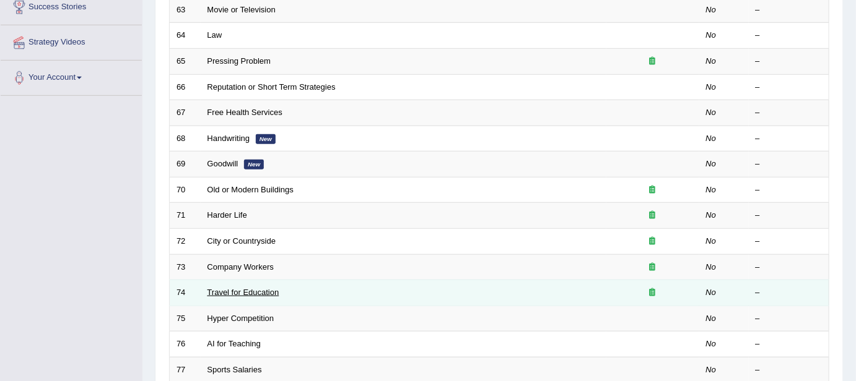
click at [229, 291] on link "Travel for Education" at bounding box center [243, 292] width 72 height 9
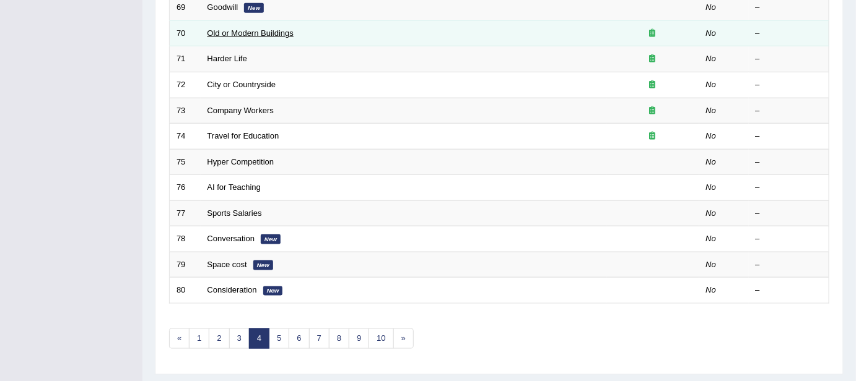
scroll to position [405, 0]
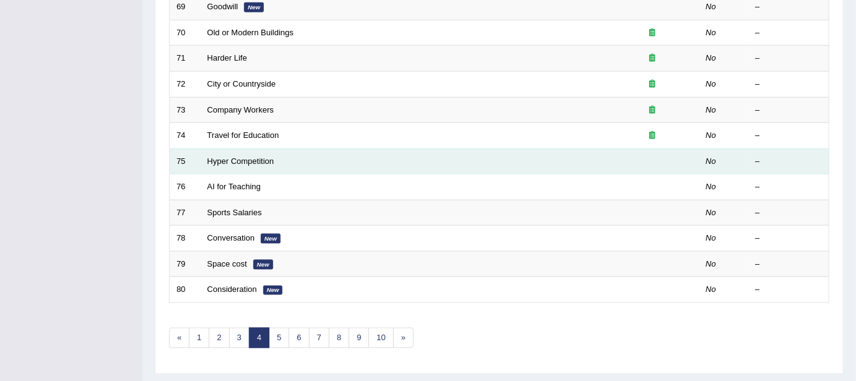
click at [209, 162] on td "Hyper Competition" at bounding box center [404, 162] width 406 height 26
click at [233, 157] on link "Hyper Competition" at bounding box center [240, 161] width 67 height 9
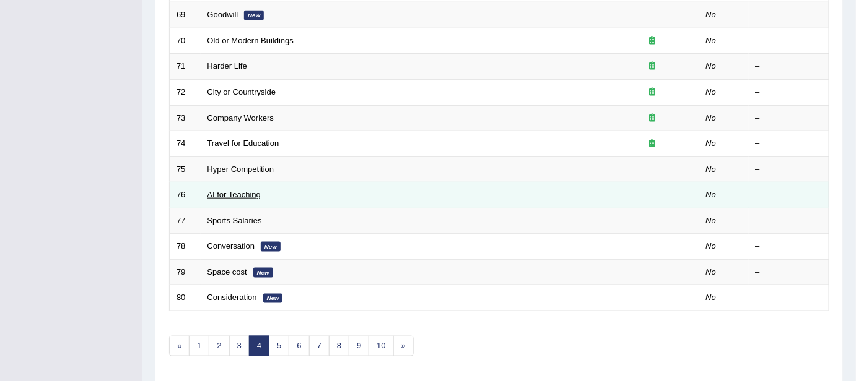
click at [231, 190] on link "AI for Teaching" at bounding box center [233, 194] width 53 height 9
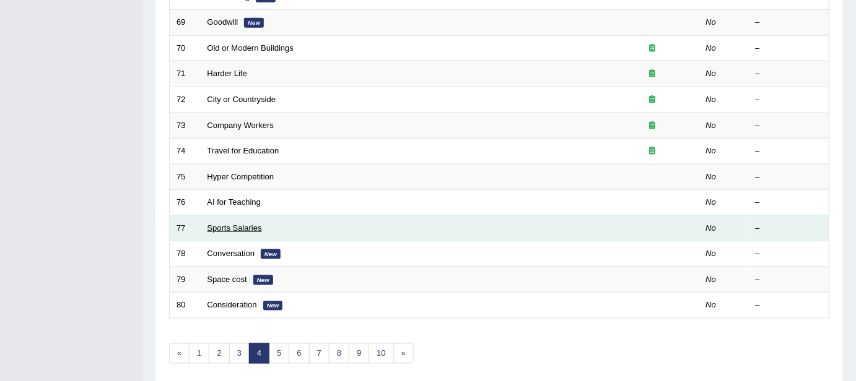
click at [222, 223] on link "Sports Salaries" at bounding box center [234, 227] width 54 height 9
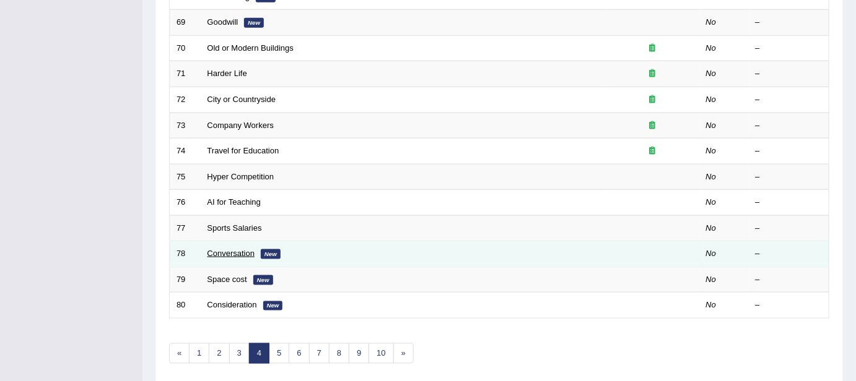
click at [227, 253] on link "Conversation" at bounding box center [231, 253] width 48 height 9
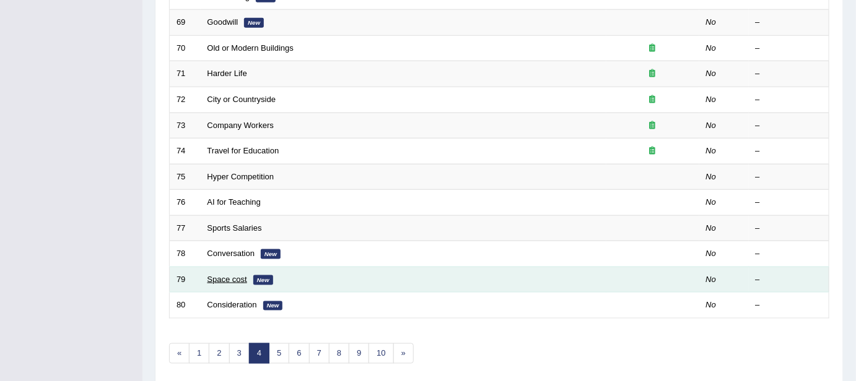
click at [232, 275] on link "Space cost" at bounding box center [227, 279] width 40 height 9
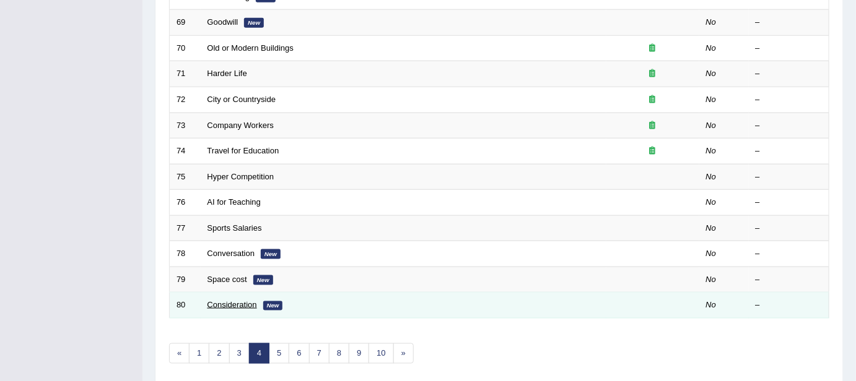
click at [220, 300] on link "Consideration" at bounding box center [232, 304] width 50 height 9
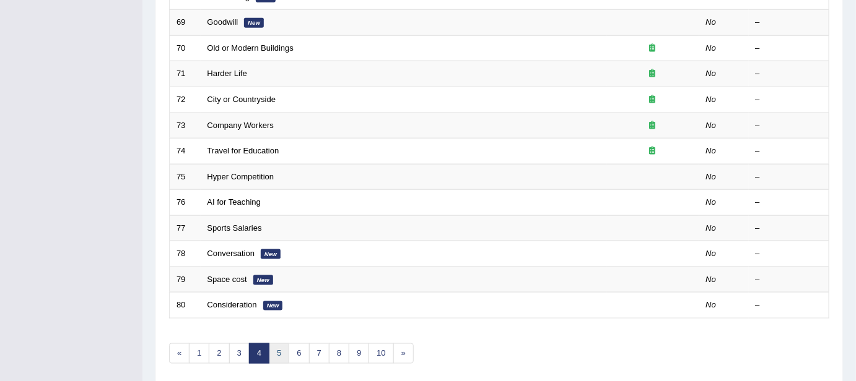
click at [279, 352] on link "5" at bounding box center [279, 354] width 20 height 20
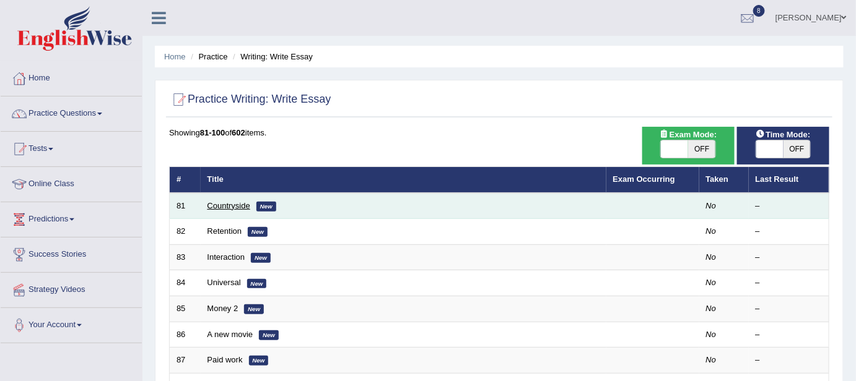
click at [225, 202] on link "Countryside" at bounding box center [228, 205] width 43 height 9
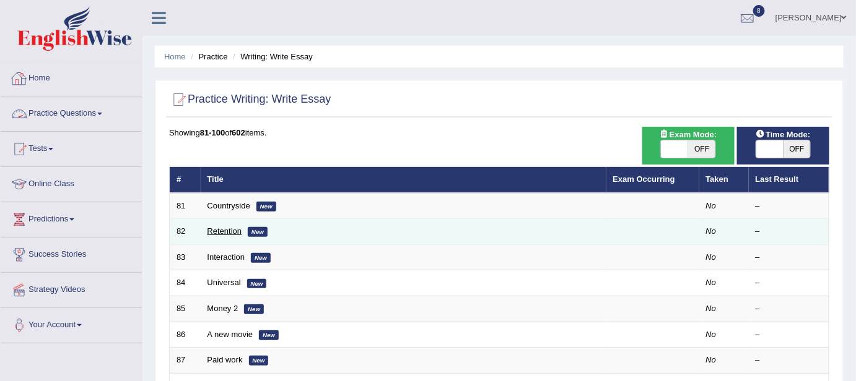
click at [222, 227] on link "Retention" at bounding box center [224, 231] width 35 height 9
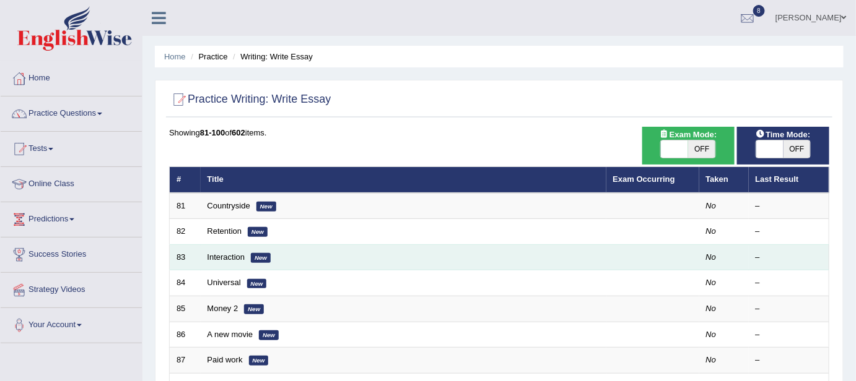
click at [220, 249] on td "Interaction New" at bounding box center [404, 258] width 406 height 26
click at [219, 253] on link "Interaction" at bounding box center [226, 257] width 38 height 9
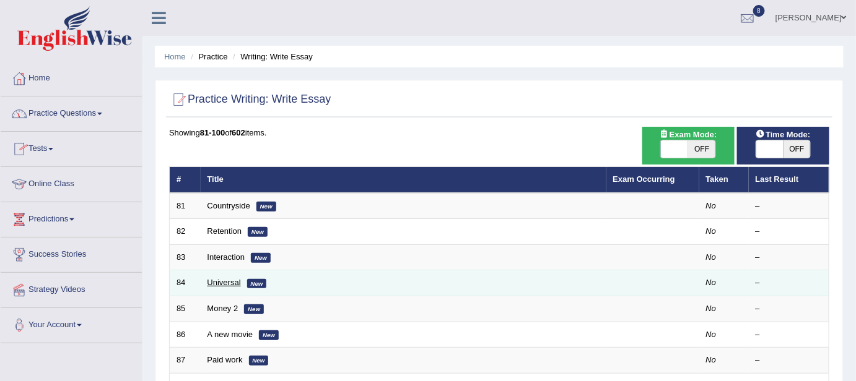
click at [208, 282] on link "Universal" at bounding box center [223, 282] width 33 height 9
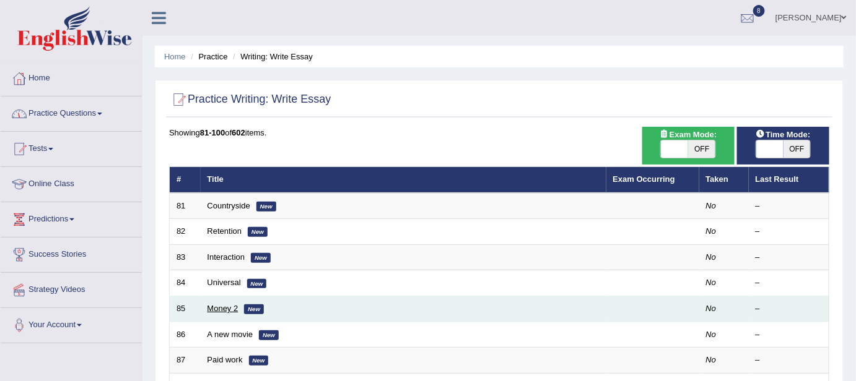
click at [215, 306] on link "Money 2" at bounding box center [222, 308] width 31 height 9
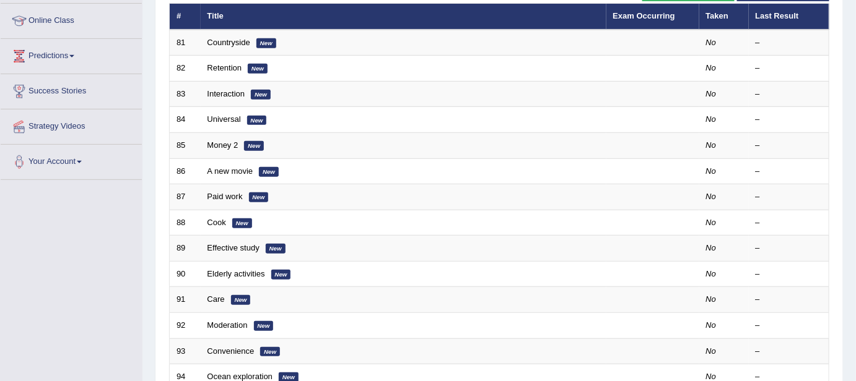
scroll to position [180, 0]
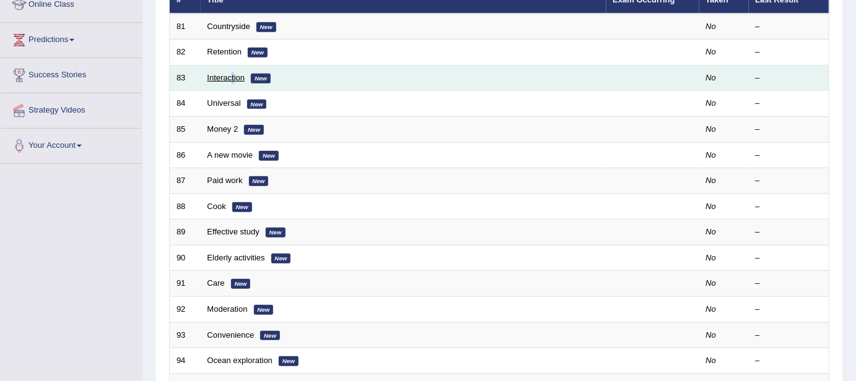
click at [232, 78] on td "Interaction New" at bounding box center [404, 78] width 406 height 26
click at [220, 74] on link "Interaction" at bounding box center [226, 77] width 38 height 9
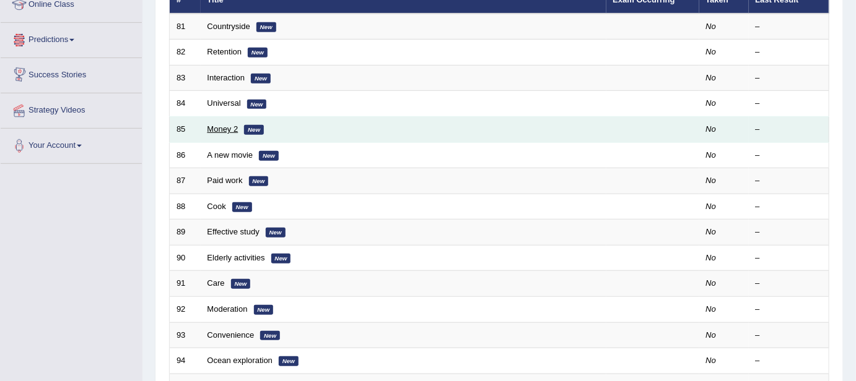
click at [216, 126] on link "Money 2" at bounding box center [222, 128] width 31 height 9
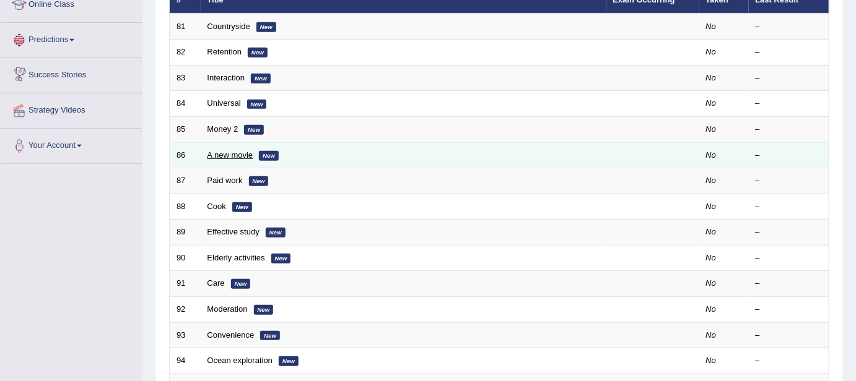
click at [223, 150] on link "A new movie" at bounding box center [230, 154] width 46 height 9
click at [231, 153] on link "A new movie" at bounding box center [230, 154] width 46 height 9
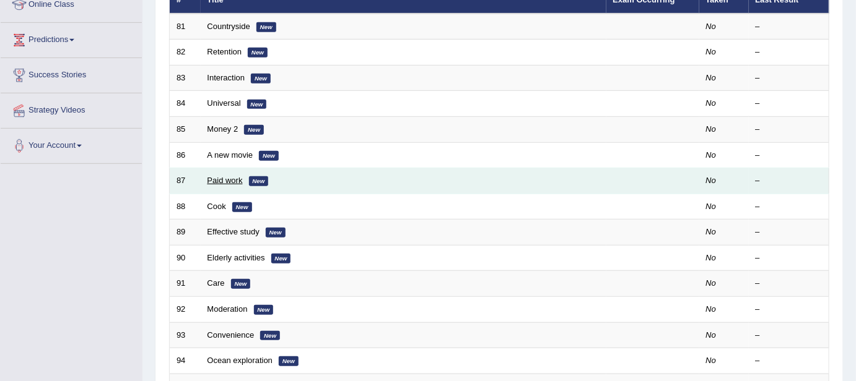
click at [221, 180] on link "Paid work" at bounding box center [224, 180] width 35 height 9
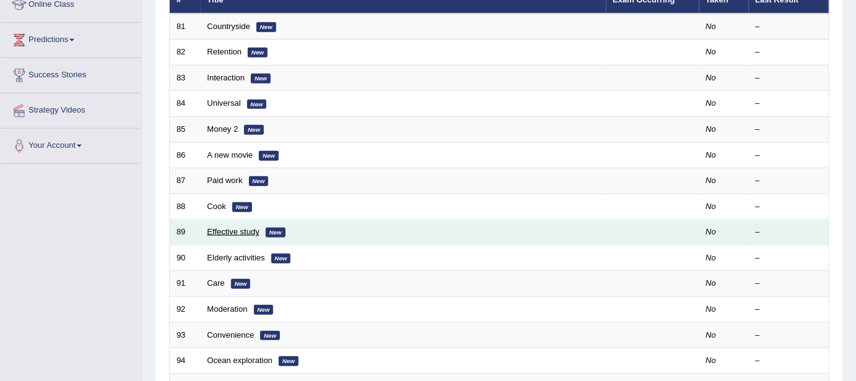
click at [224, 229] on link "Effective study" at bounding box center [233, 231] width 52 height 9
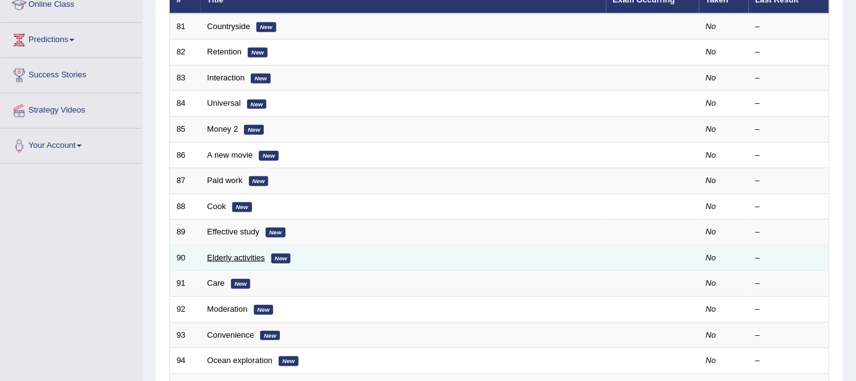
click at [238, 254] on link "Elderly activities" at bounding box center [236, 257] width 58 height 9
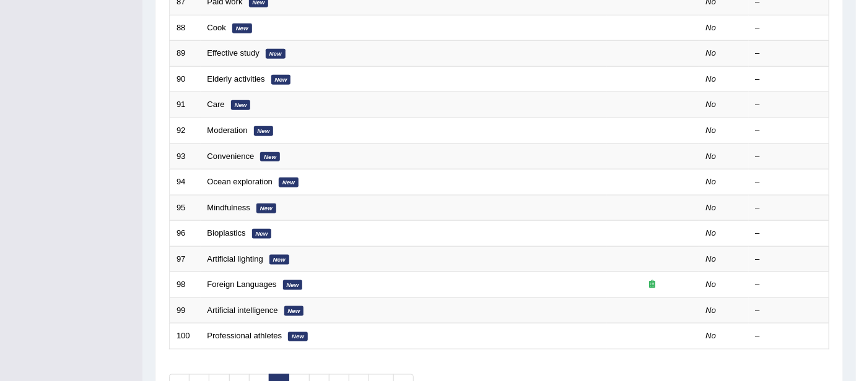
scroll to position [360, 0]
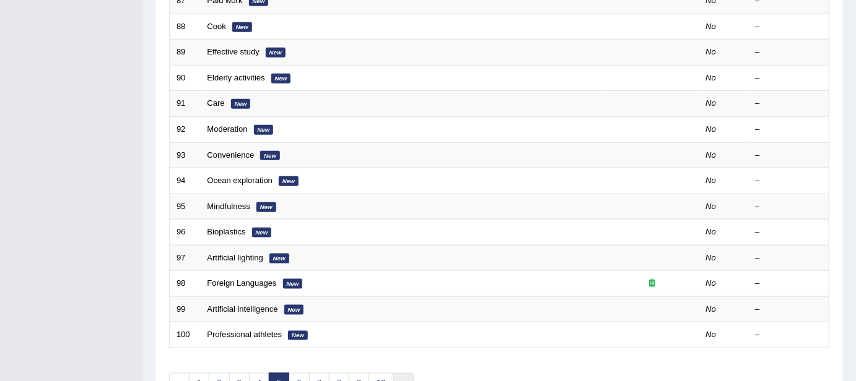
click at [396, 373] on link "»" at bounding box center [403, 383] width 20 height 20
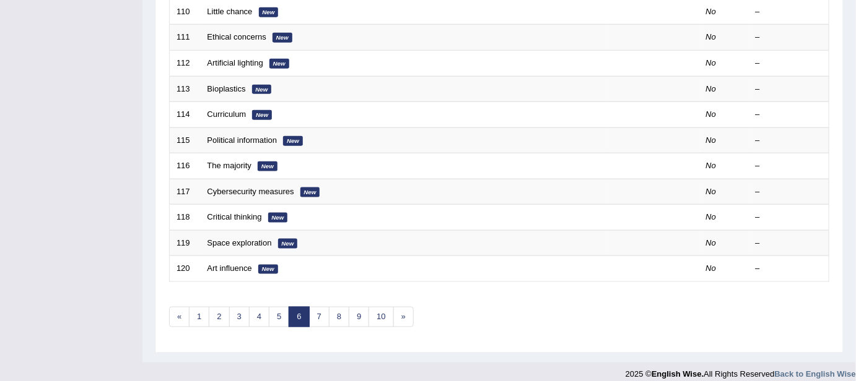
scroll to position [433, 0]
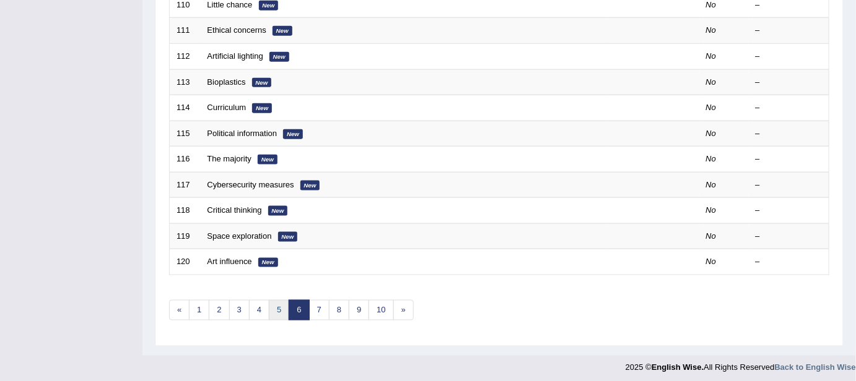
click at [274, 302] on link "5" at bounding box center [279, 310] width 20 height 20
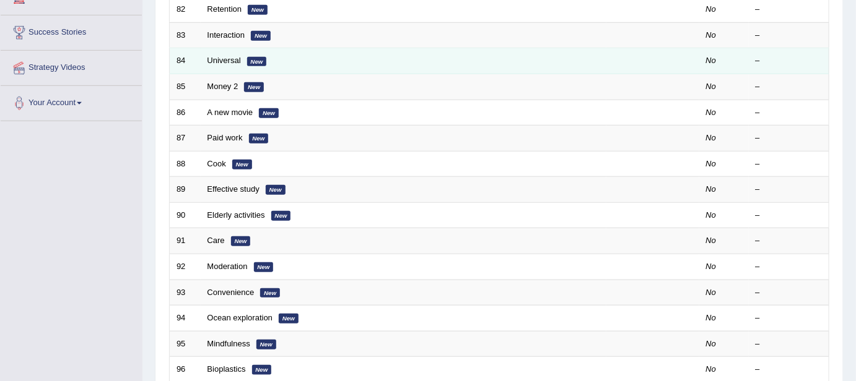
scroll to position [225, 0]
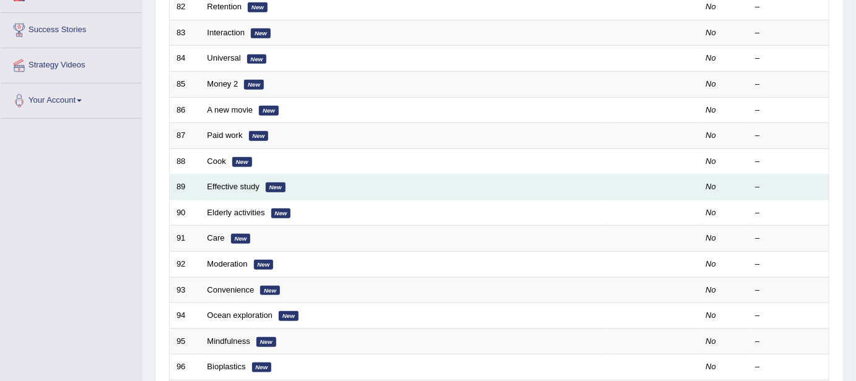
click at [210, 200] on td "Elderly activities New" at bounding box center [404, 213] width 406 height 26
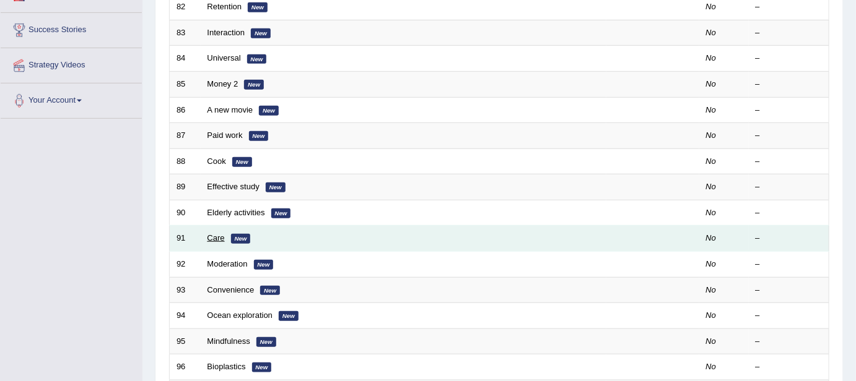
click at [216, 233] on link "Care" at bounding box center [215, 237] width 17 height 9
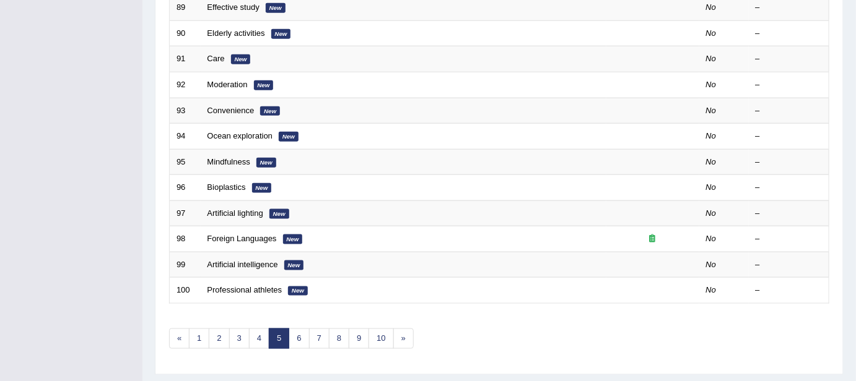
scroll to position [405, 0]
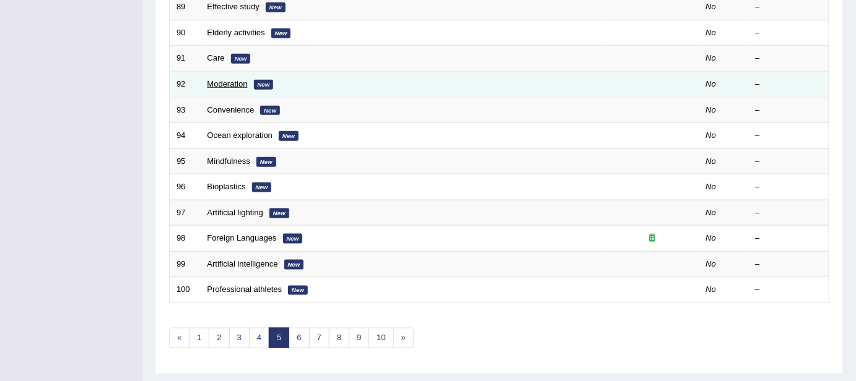
click at [227, 81] on link "Moderation" at bounding box center [227, 83] width 40 height 9
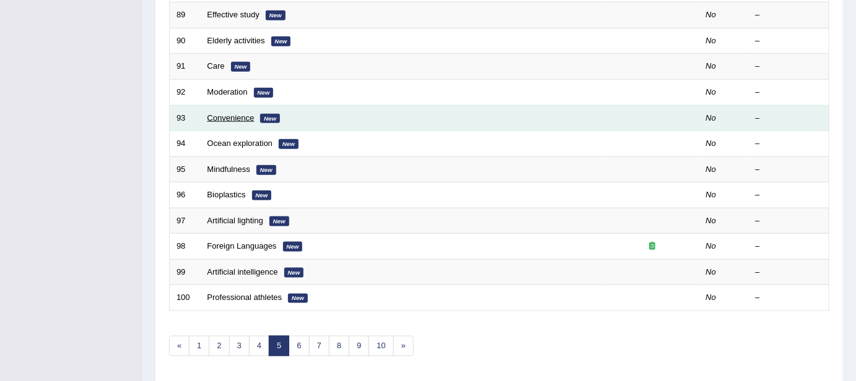
click at [242, 115] on link "Convenience" at bounding box center [230, 117] width 47 height 9
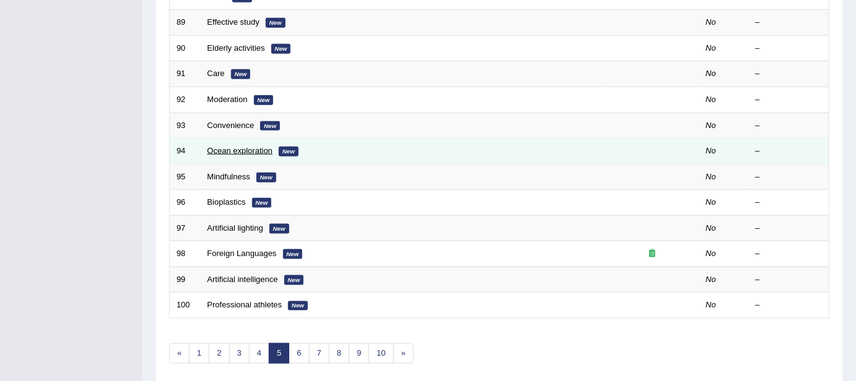
click at [243, 150] on link "Ocean exploration" at bounding box center [240, 150] width 66 height 9
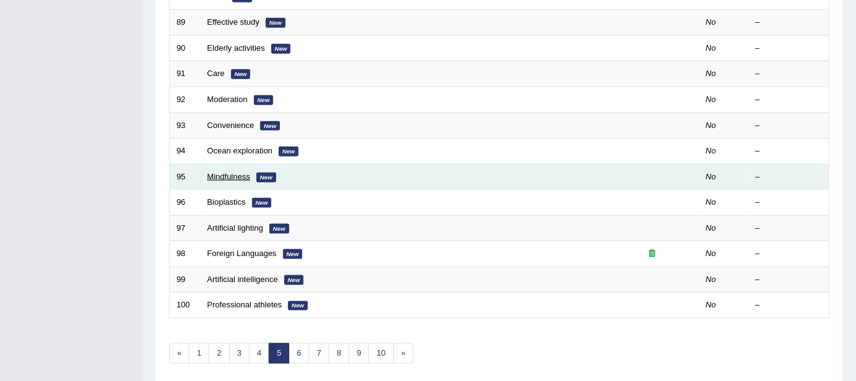
click at [238, 172] on link "Mindfulness" at bounding box center [228, 176] width 43 height 9
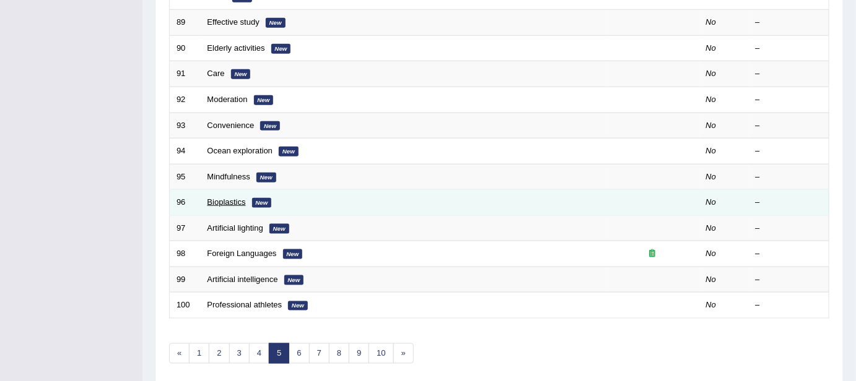
click at [239, 199] on link "Bioplastics" at bounding box center [226, 201] width 38 height 9
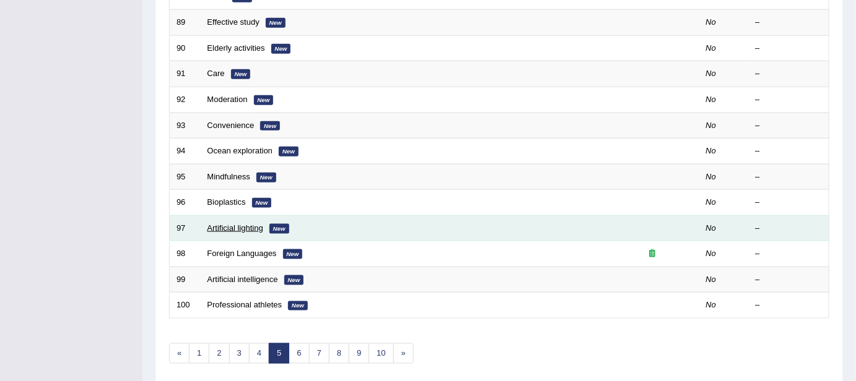
click at [241, 223] on link "Artificial lighting" at bounding box center [235, 227] width 56 height 9
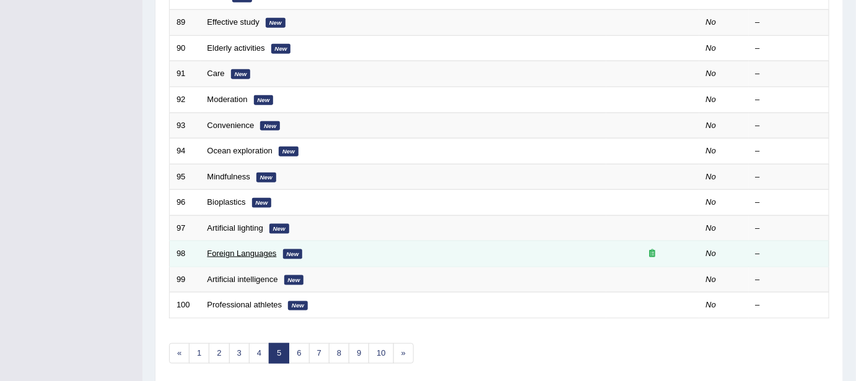
click at [251, 249] on link "Foreign Languages" at bounding box center [241, 253] width 69 height 9
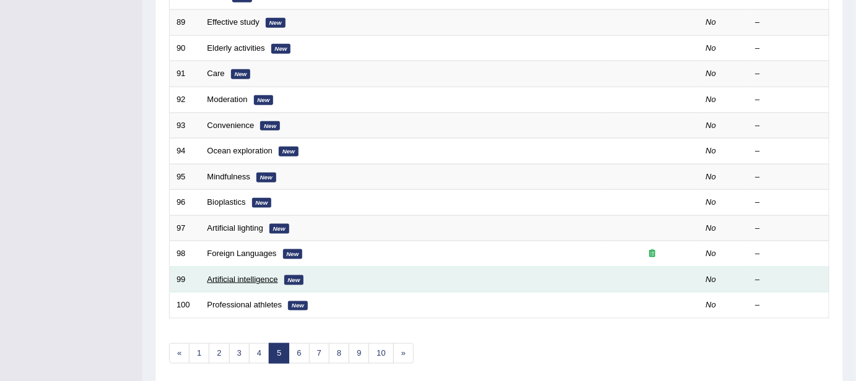
click at [258, 275] on link "Artificial intelligence" at bounding box center [242, 279] width 71 height 9
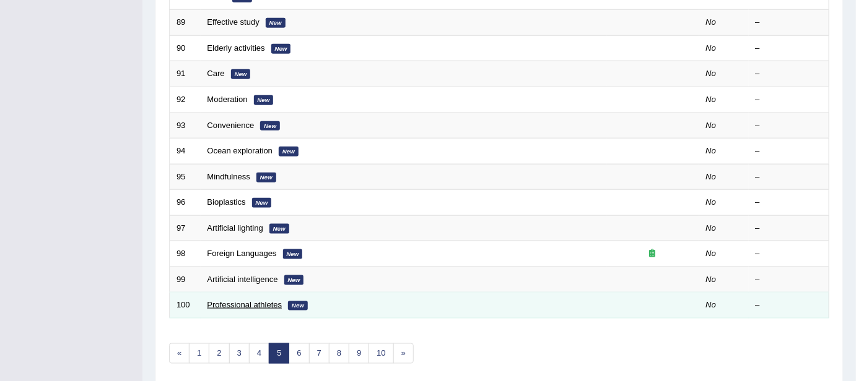
click at [230, 302] on link "Professional athletes" at bounding box center [244, 304] width 75 height 9
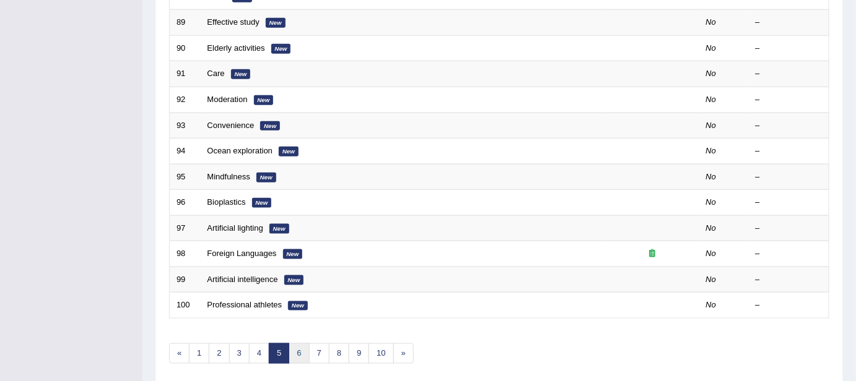
click at [297, 347] on link "6" at bounding box center [298, 354] width 20 height 20
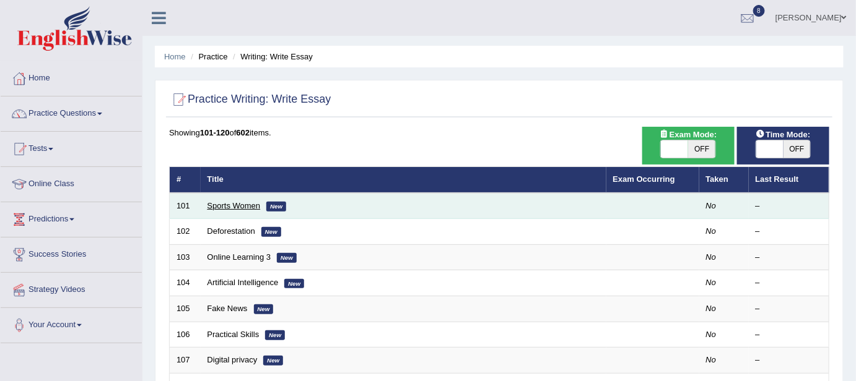
click at [244, 201] on link "Sports Women" at bounding box center [233, 205] width 53 height 9
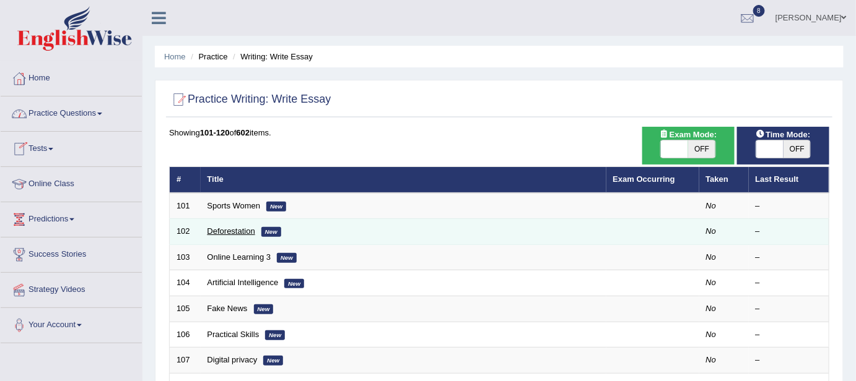
click at [231, 228] on link "Deforestation" at bounding box center [231, 231] width 48 height 9
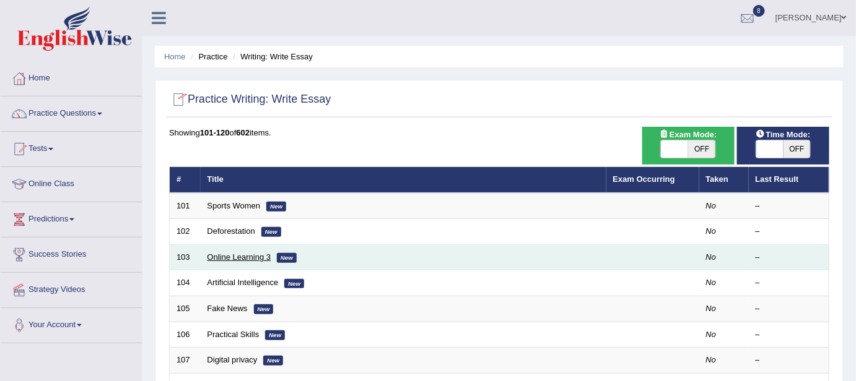
click at [255, 256] on link "Online Learning 3" at bounding box center [239, 257] width 64 height 9
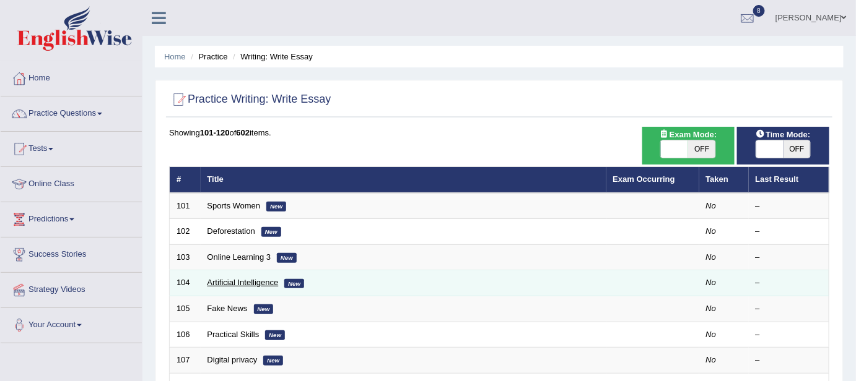
click at [220, 278] on link "Artificial Intelligence" at bounding box center [242, 282] width 71 height 9
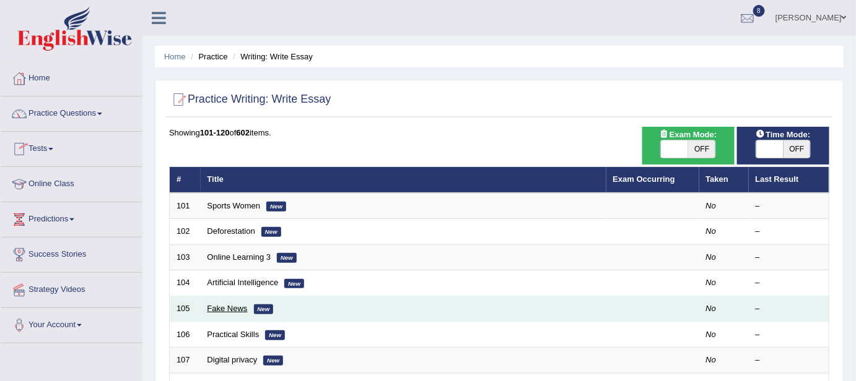
click at [238, 304] on link "Fake News" at bounding box center [227, 308] width 40 height 9
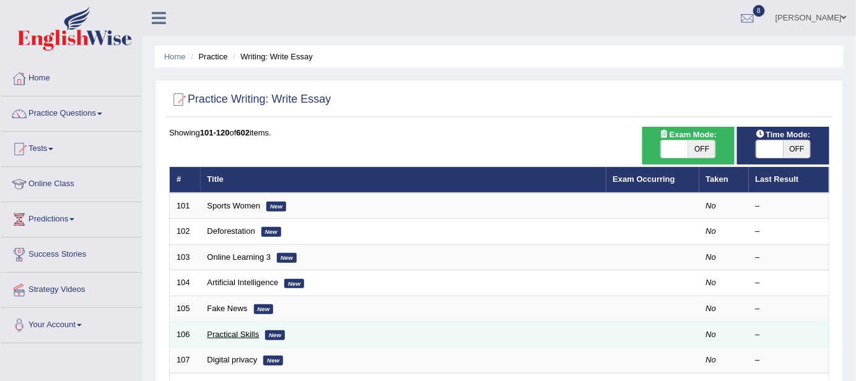
click at [239, 334] on link "Practical Skills" at bounding box center [233, 334] width 52 height 9
click at [235, 331] on link "Practical Skills" at bounding box center [233, 334] width 52 height 9
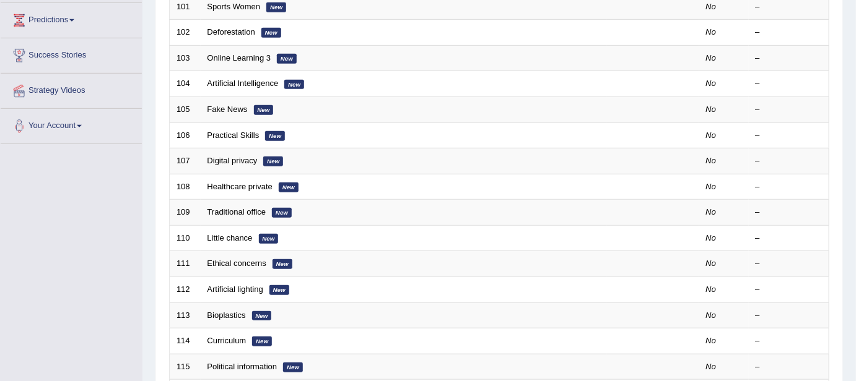
scroll to position [217, 0]
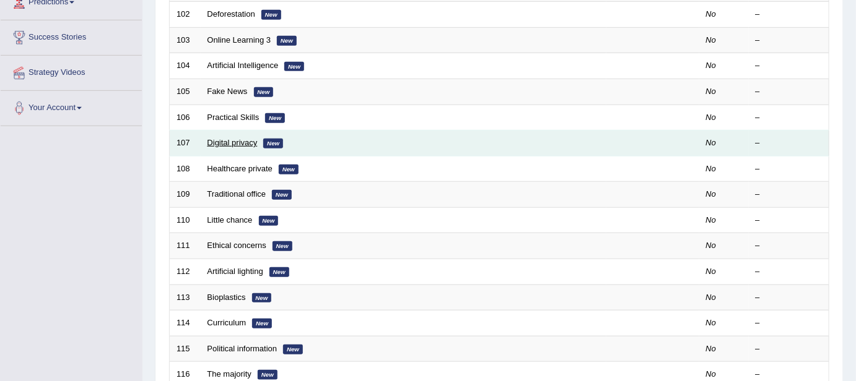
click at [244, 138] on link "Digital privacy" at bounding box center [232, 142] width 50 height 9
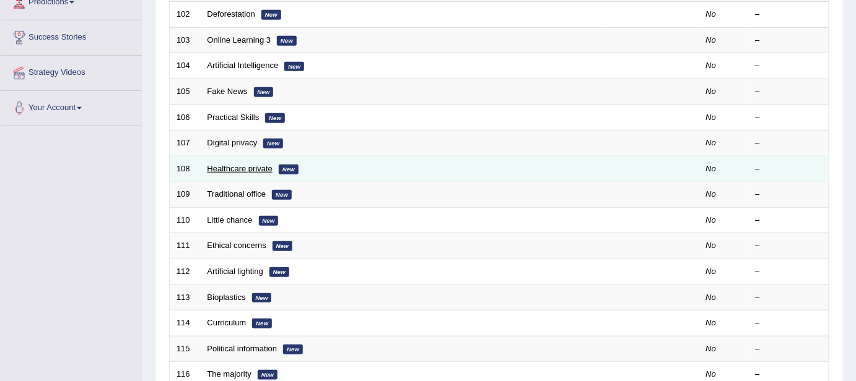
click at [241, 164] on link "Healthcare private" at bounding box center [240, 168] width 66 height 9
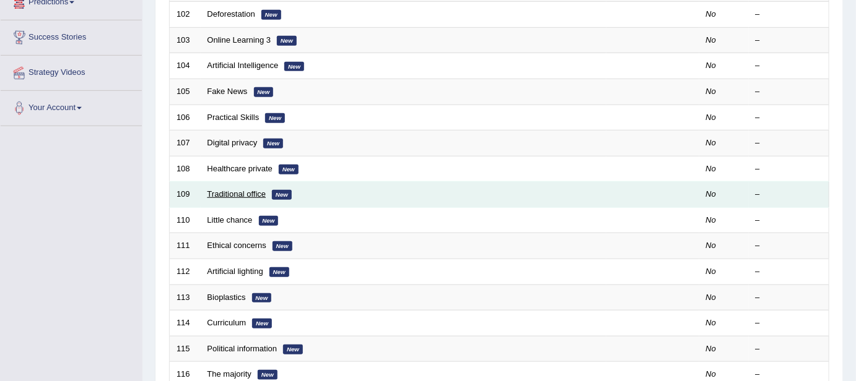
click at [245, 193] on link "Traditional office" at bounding box center [236, 193] width 59 height 9
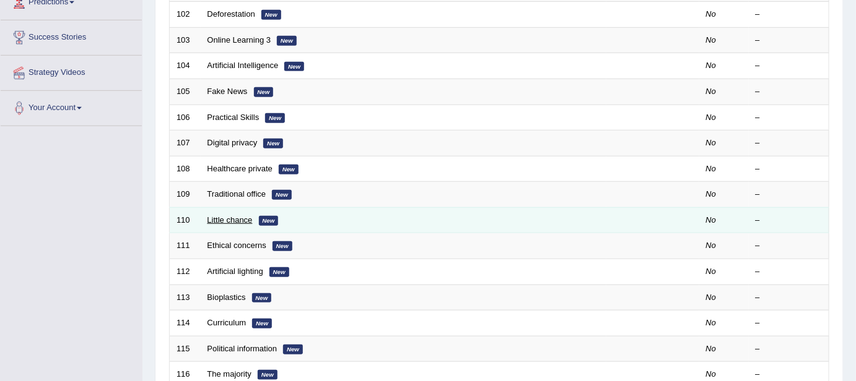
click at [236, 216] on link "Little chance" at bounding box center [229, 219] width 45 height 9
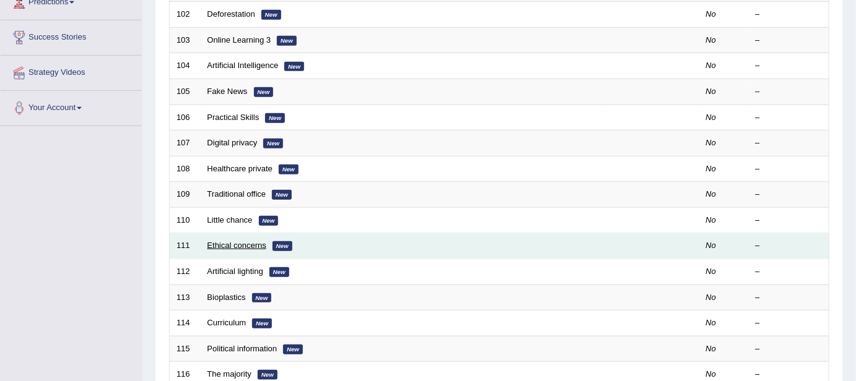
click at [236, 241] on link "Ethical concerns" at bounding box center [236, 245] width 59 height 9
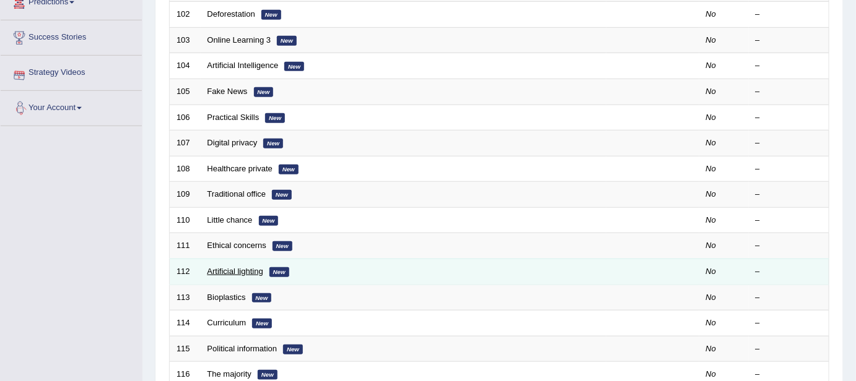
click at [231, 267] on link "Artificial lighting" at bounding box center [235, 271] width 56 height 9
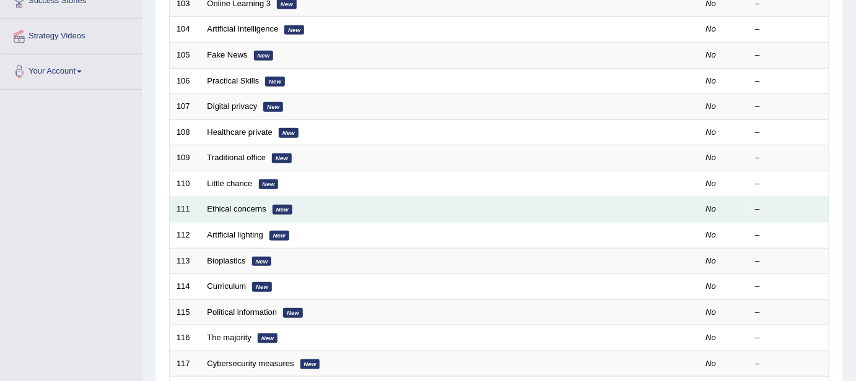
scroll to position [217, 0]
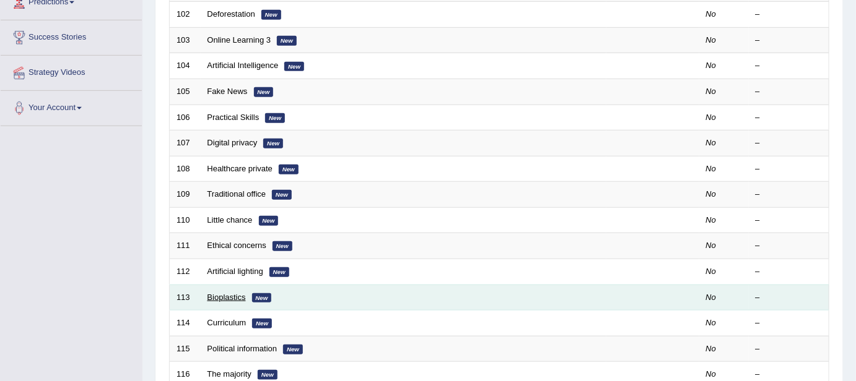
click at [229, 293] on link "Bioplastics" at bounding box center [226, 297] width 38 height 9
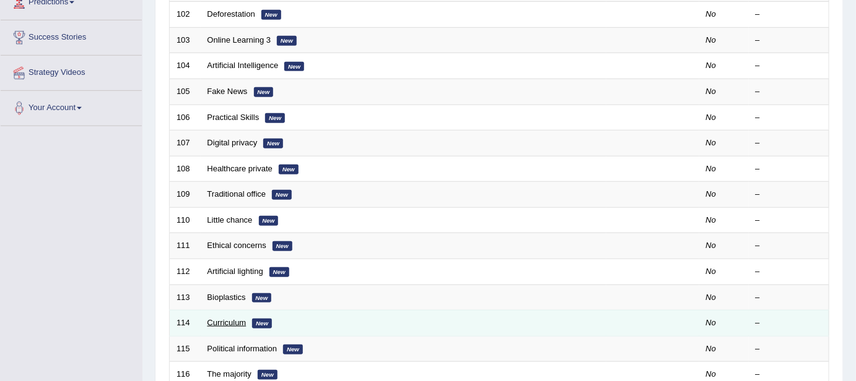
click at [222, 318] on link "Curriculum" at bounding box center [226, 322] width 39 height 9
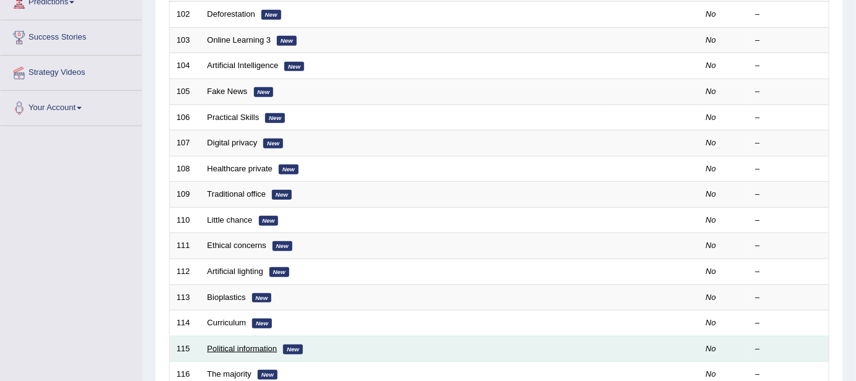
click at [242, 345] on link "Political information" at bounding box center [242, 348] width 70 height 9
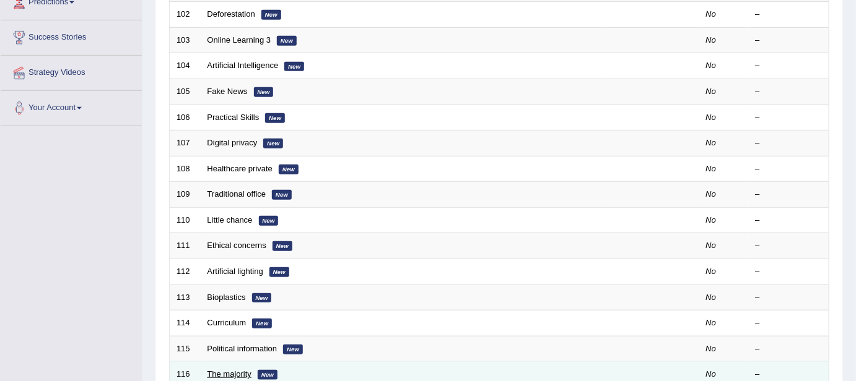
click at [227, 371] on link "The majority" at bounding box center [229, 374] width 45 height 9
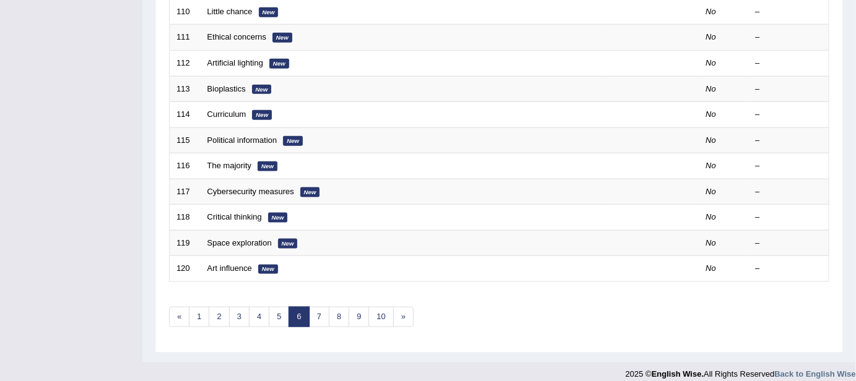
scroll to position [433, 0]
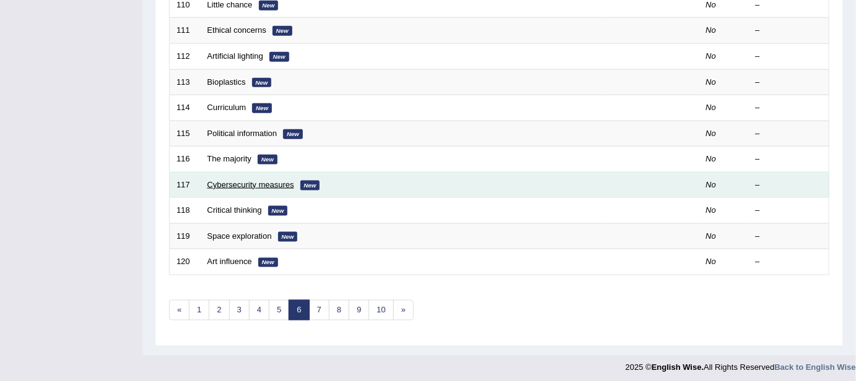
click at [272, 180] on link "Cybersecurity measures" at bounding box center [250, 184] width 87 height 9
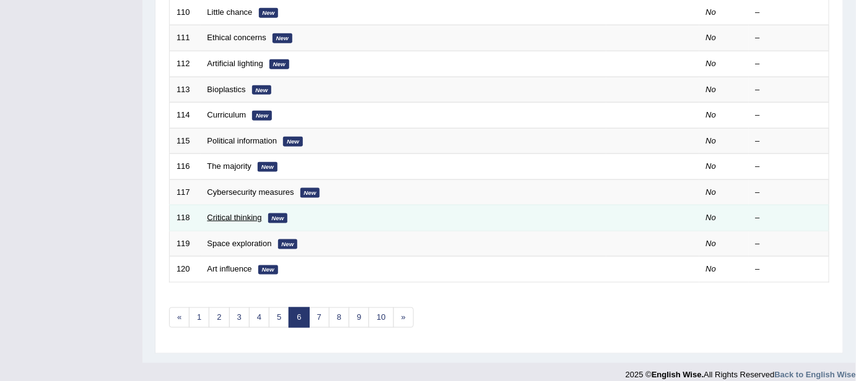
click at [222, 213] on link "Critical thinking" at bounding box center [234, 217] width 54 height 9
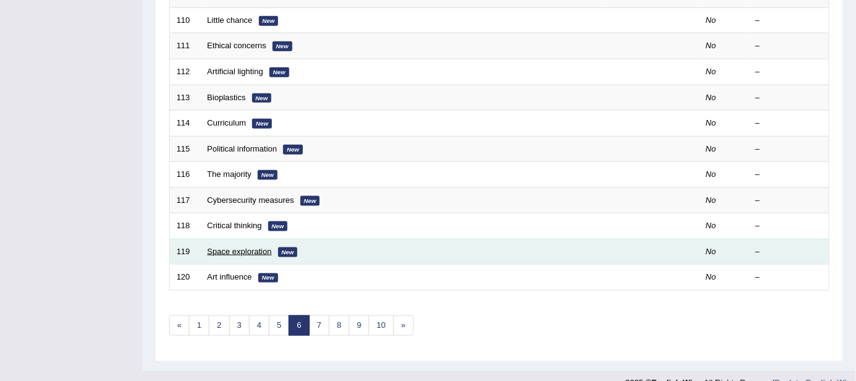
click at [232, 247] on link "Space exploration" at bounding box center [239, 251] width 64 height 9
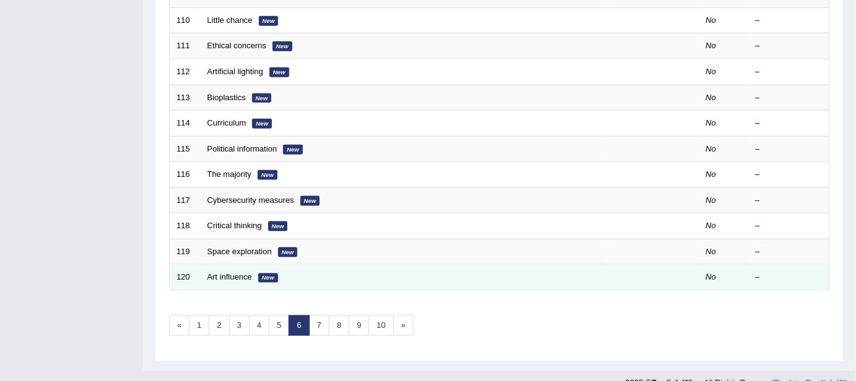
scroll to position [417, 0]
click at [233, 272] on link "Art influence" at bounding box center [229, 276] width 45 height 9
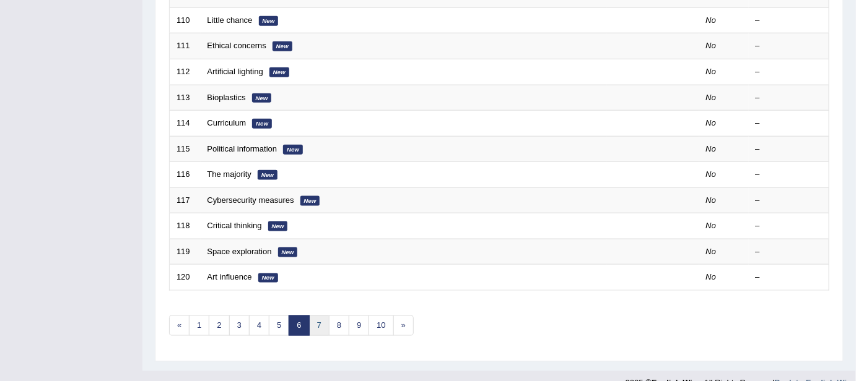
click at [317, 324] on link "7" at bounding box center [319, 326] width 20 height 20
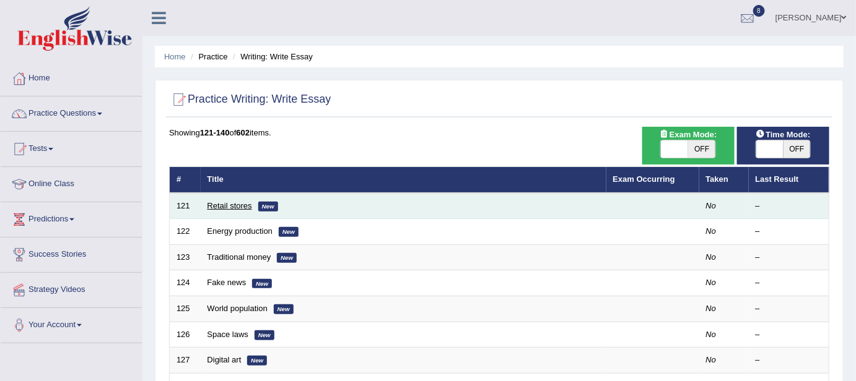
click at [236, 202] on link "Retail stores" at bounding box center [229, 205] width 45 height 9
